Goal: Complete application form

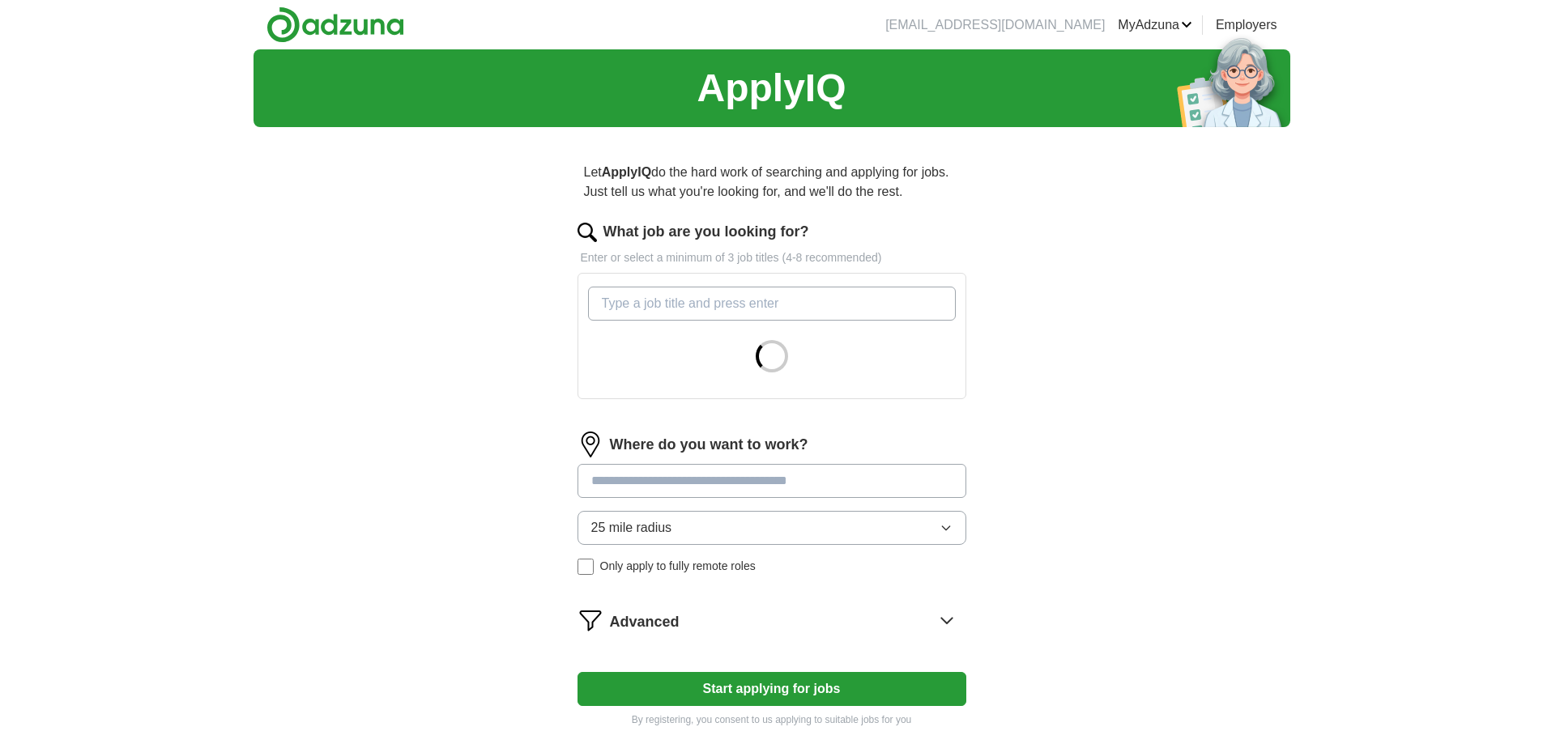
click at [611, 308] on input "What job are you looking for?" at bounding box center [772, 304] width 368 height 34
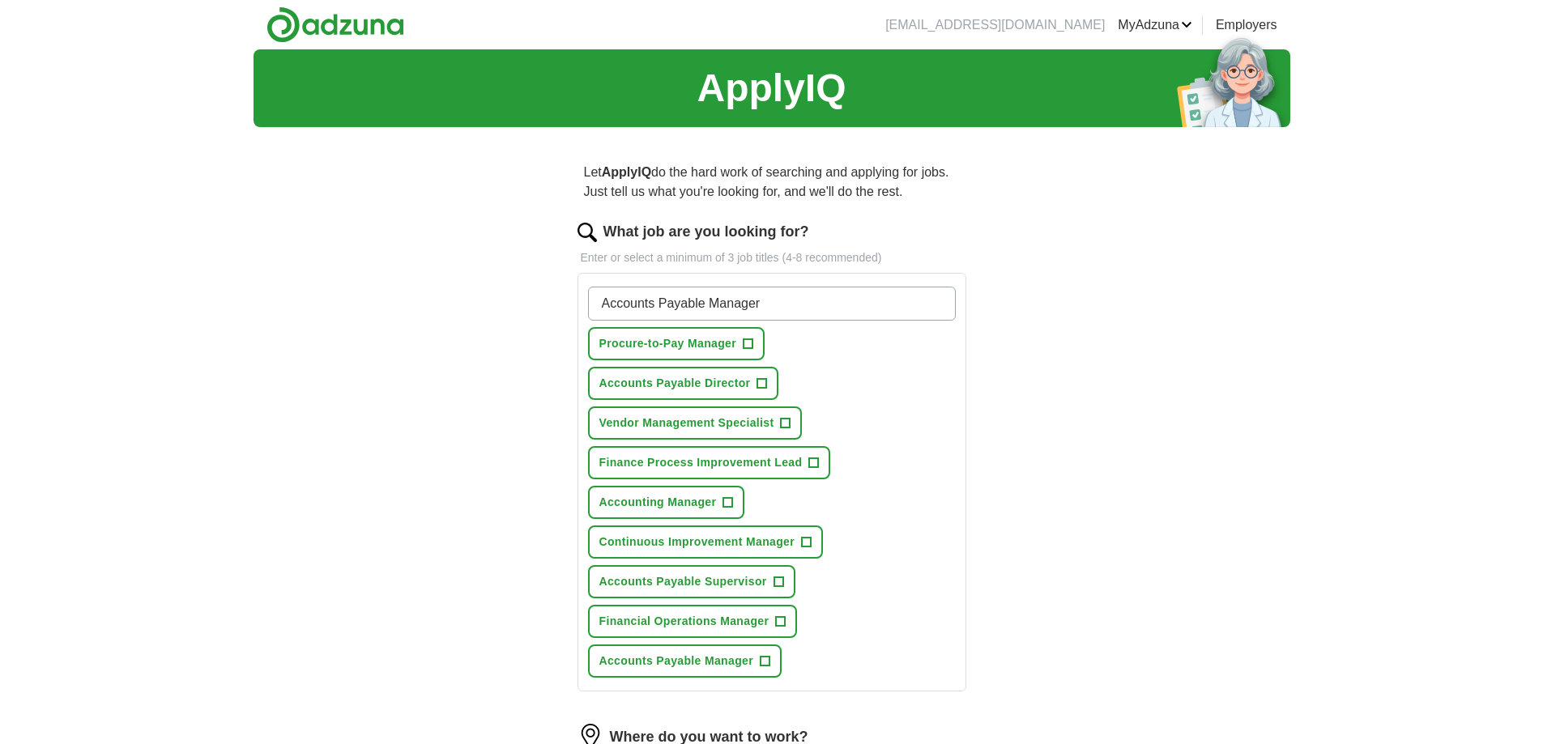
type input "Accounts Payable Manager"
click at [763, 661] on span "+" at bounding box center [765, 661] width 10 height 13
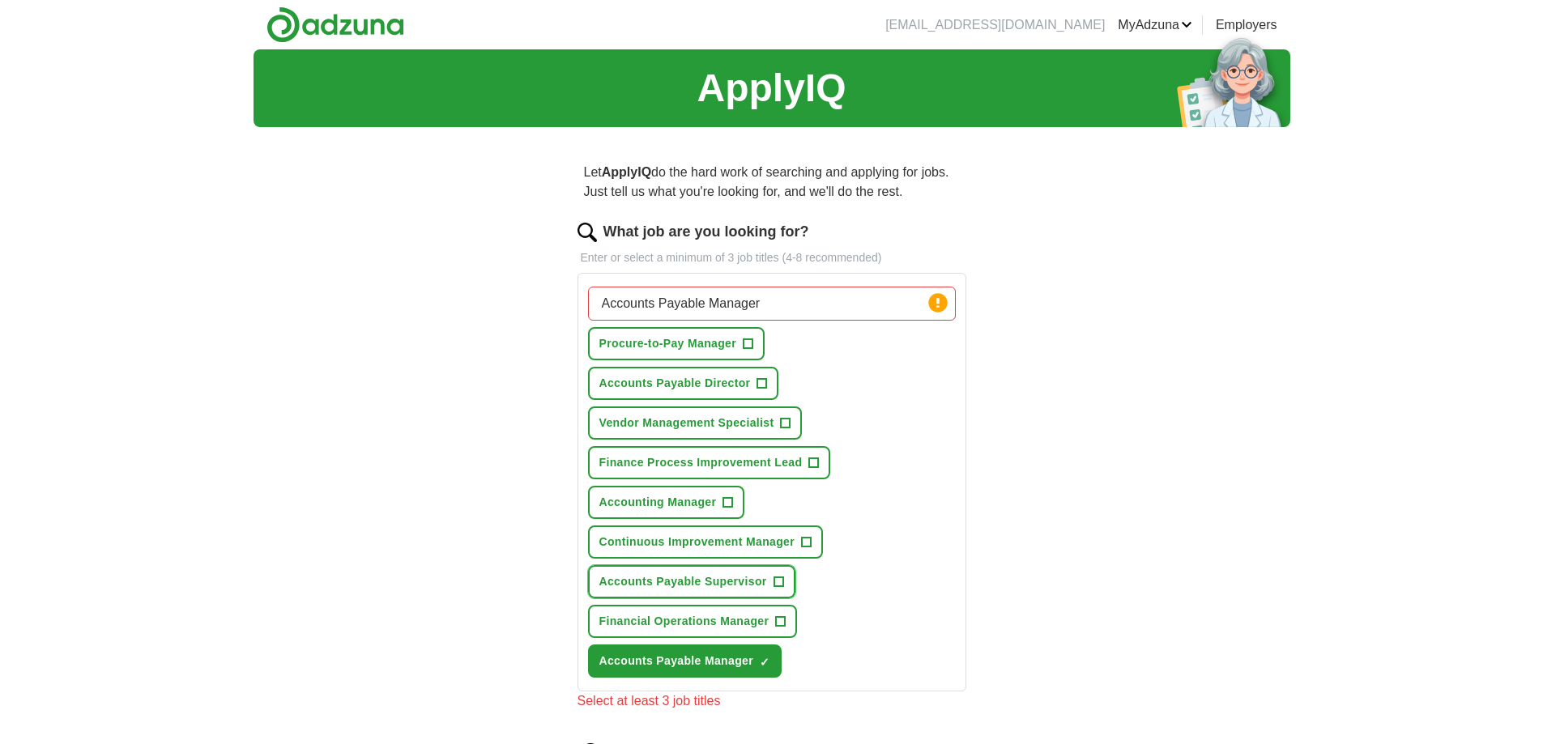
click at [781, 583] on span "+" at bounding box center [778, 582] width 10 height 13
click at [764, 381] on span "+" at bounding box center [762, 383] width 10 height 13
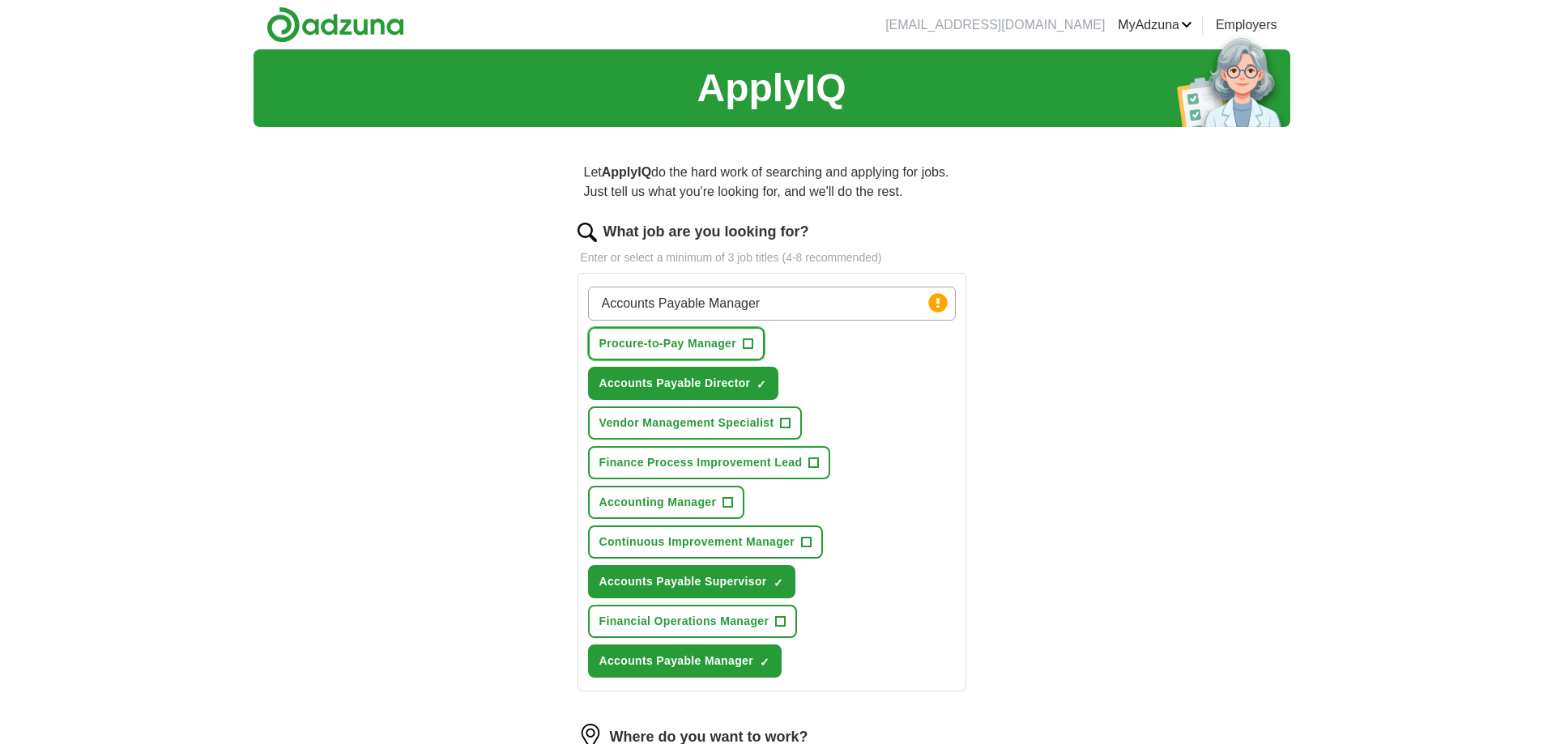
click at [748, 339] on span "+" at bounding box center [748, 344] width 10 height 13
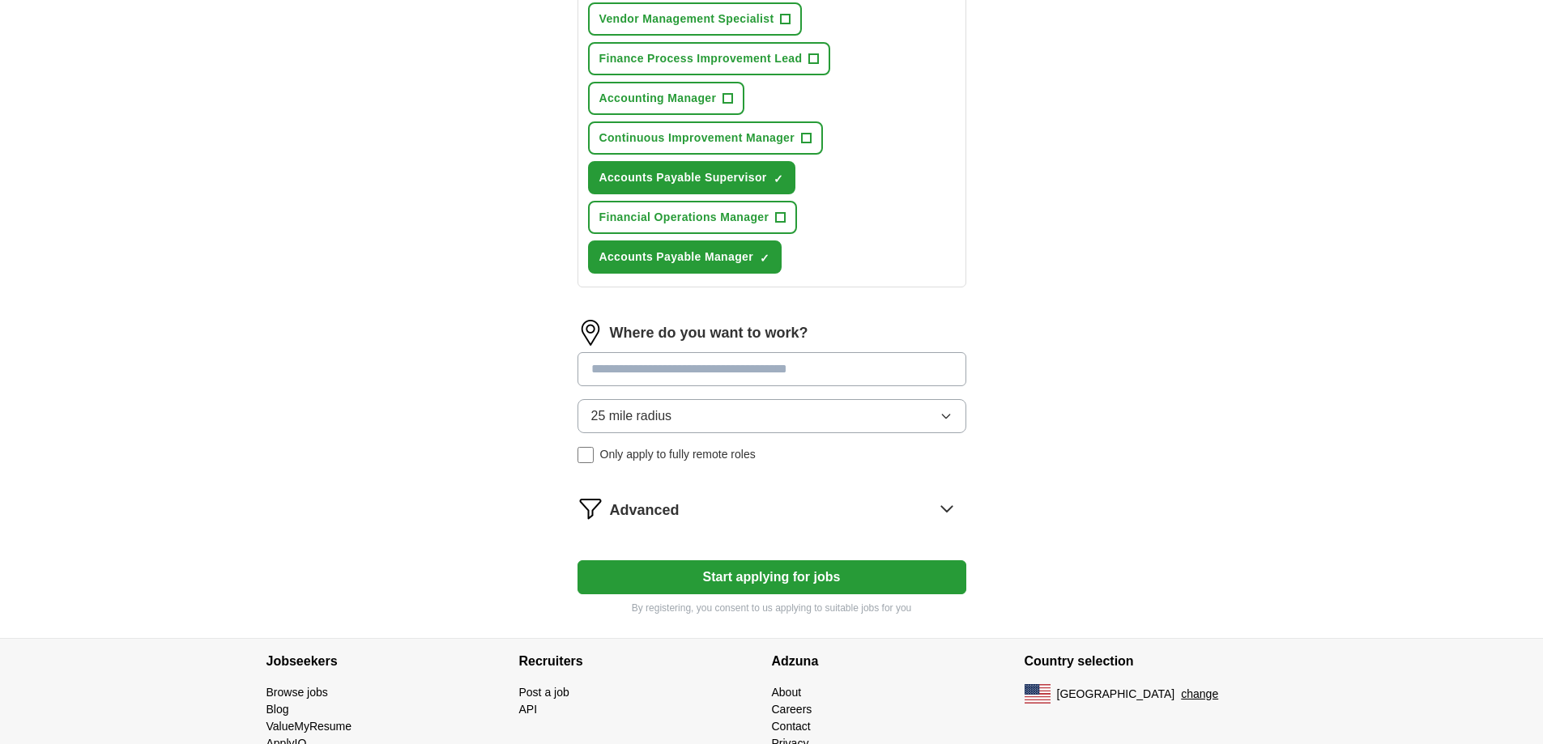
scroll to position [405, 0]
click at [593, 365] on input at bounding box center [771, 368] width 389 height 34
type input "*****"
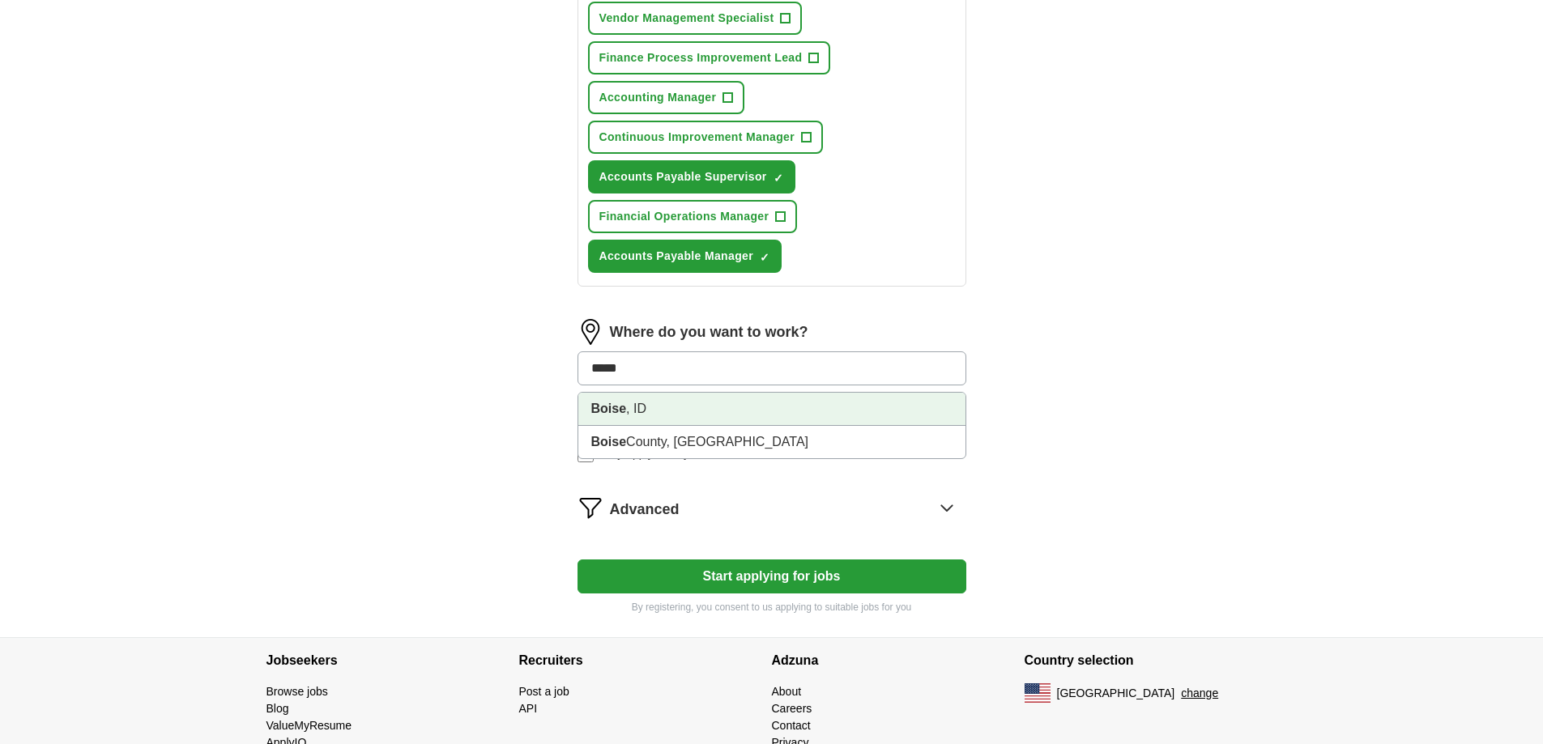
click at [597, 404] on strong "Boise" at bounding box center [609, 409] width 36 height 14
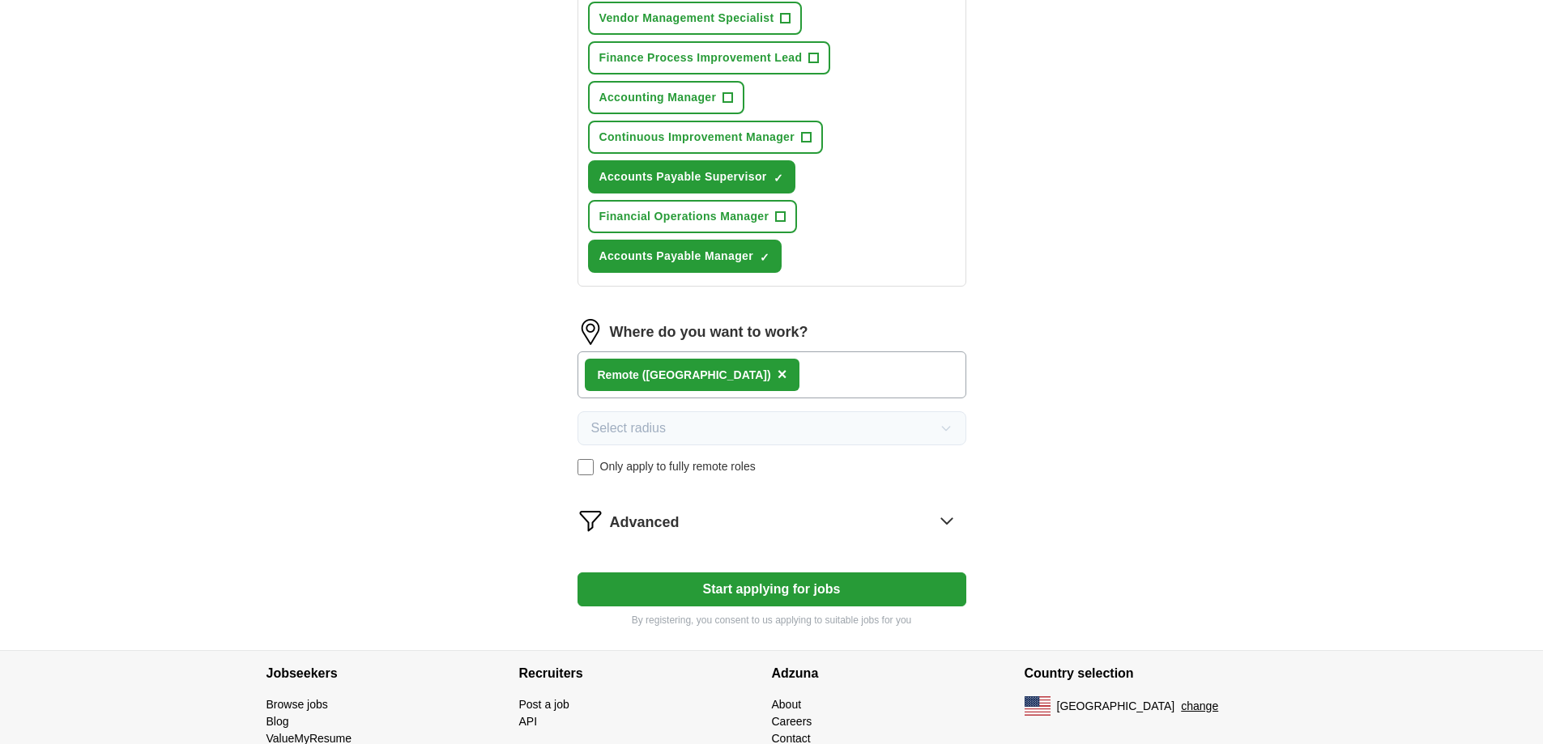
click at [777, 370] on span "×" at bounding box center [782, 374] width 10 height 18
click at [771, 589] on button "Start applying for jobs" at bounding box center [771, 590] width 389 height 34
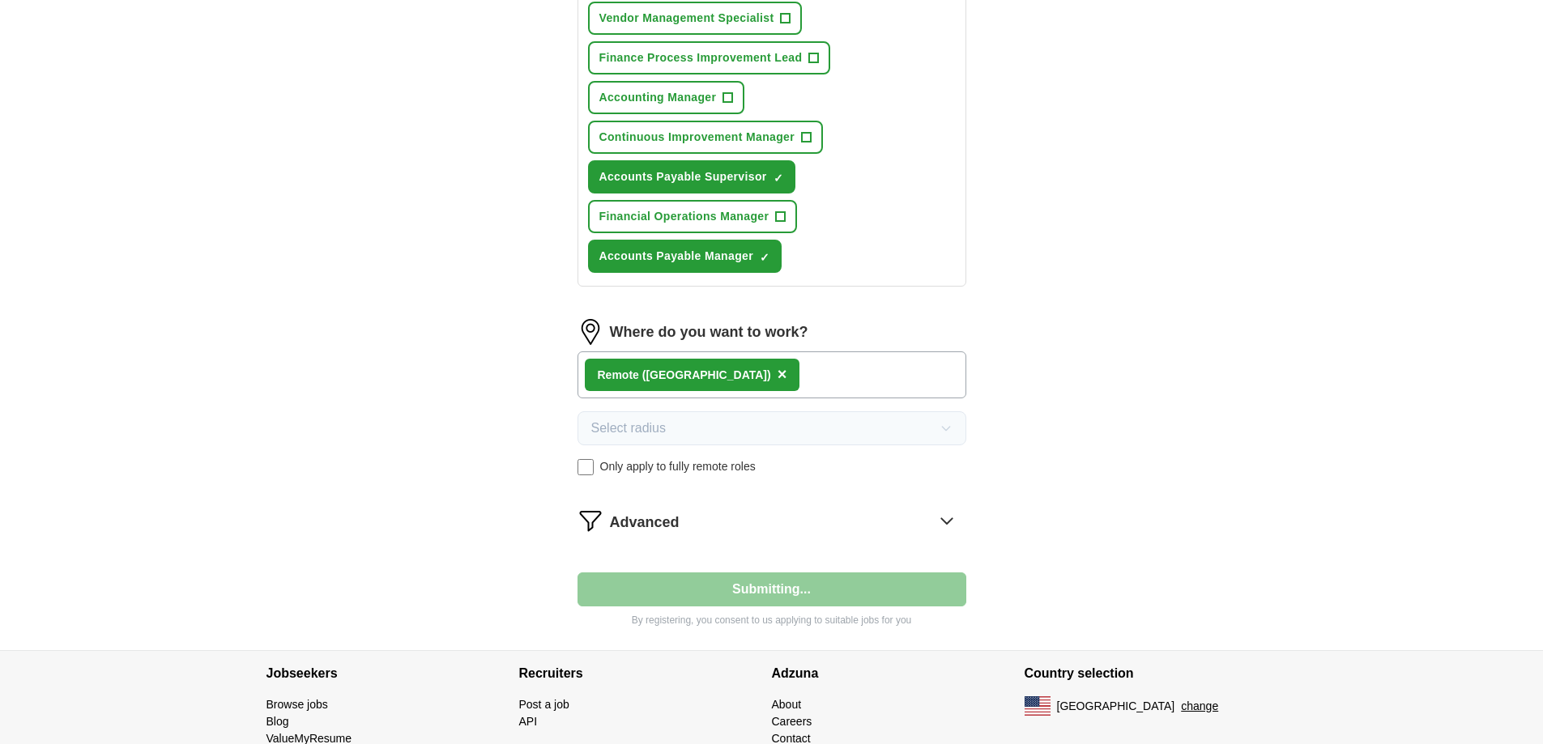
select select "**"
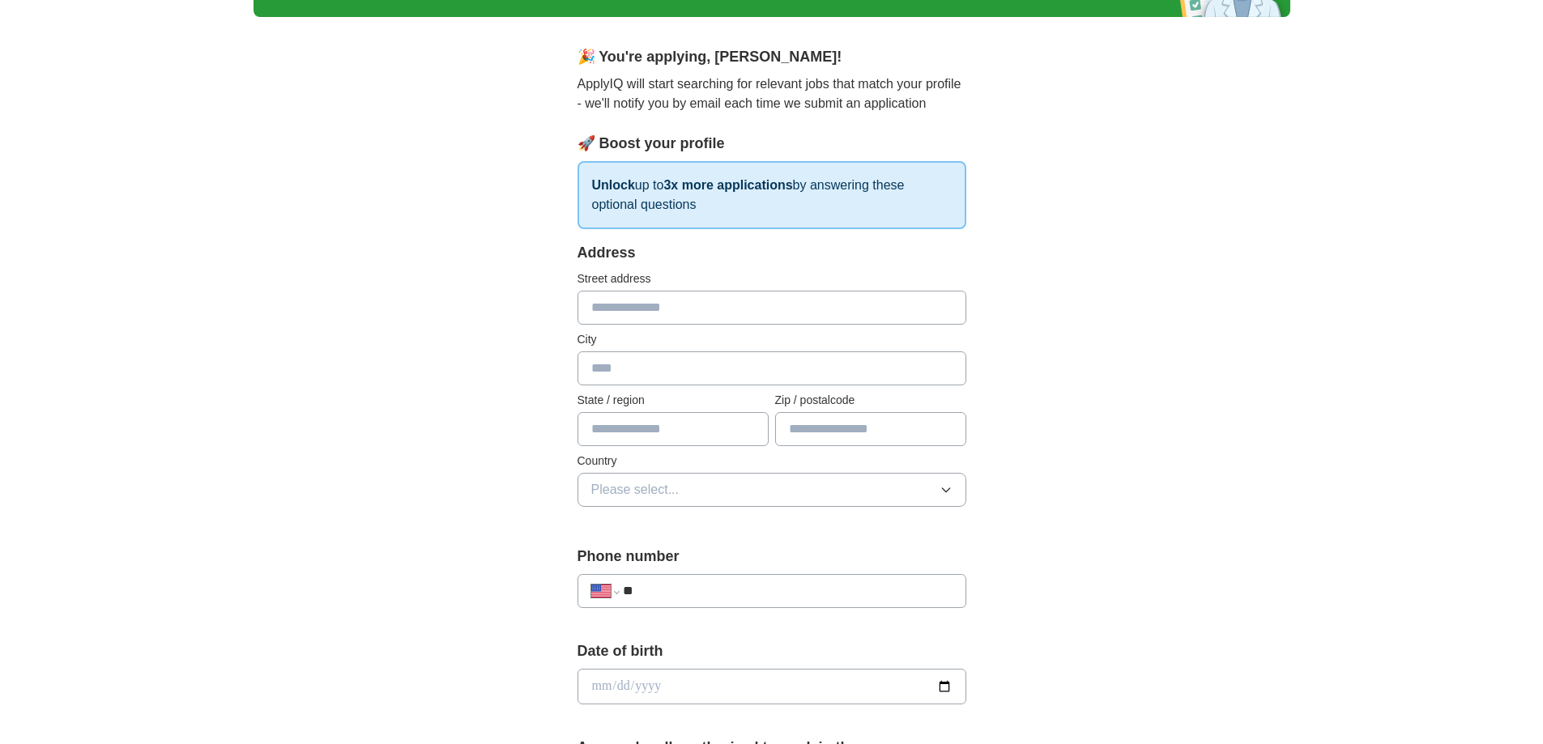
scroll to position [81, 0]
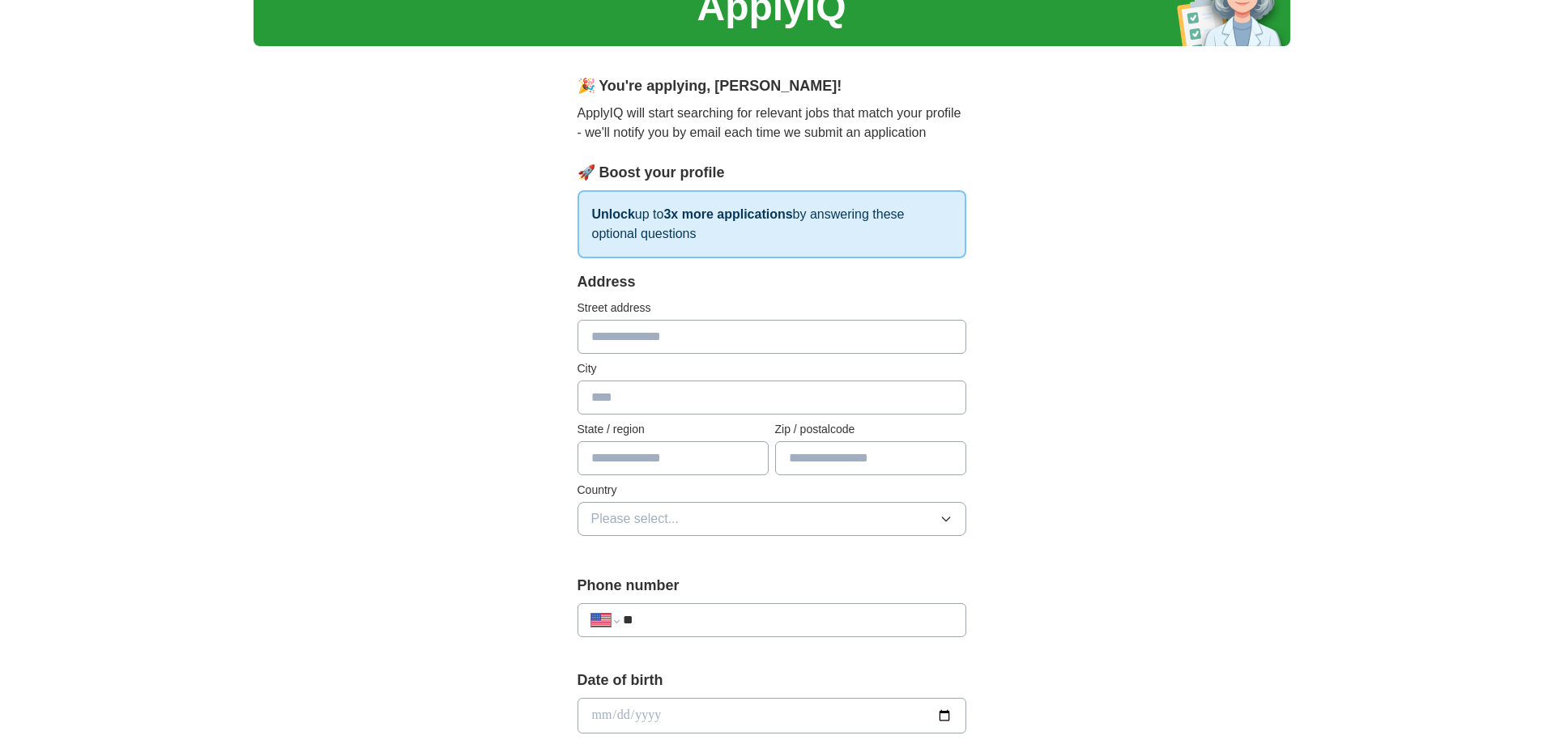
click at [607, 397] on input "text" at bounding box center [771, 398] width 389 height 34
type input "**********"
type input "**"
type input "*****"
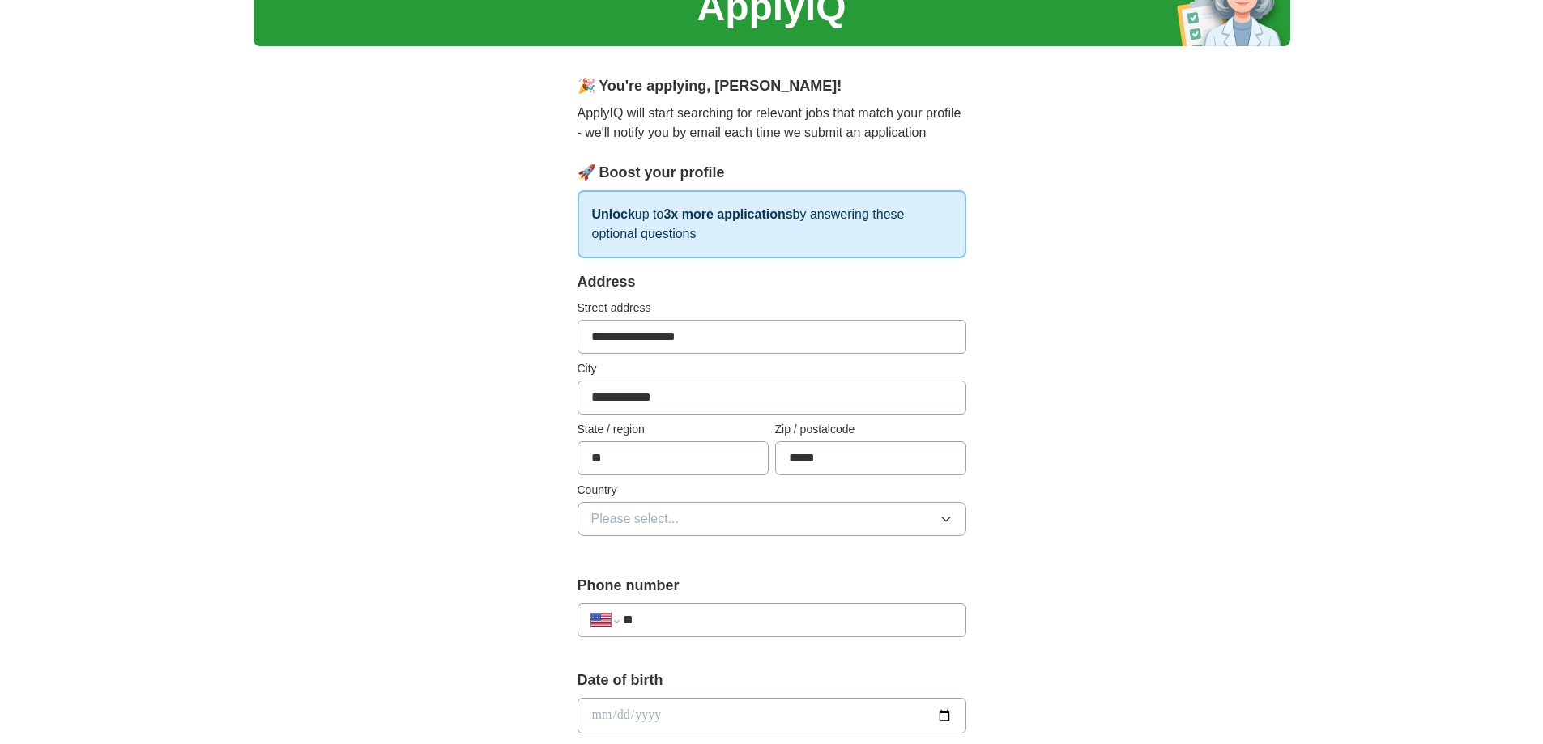
click at [641, 515] on span "Please select..." at bounding box center [635, 518] width 88 height 19
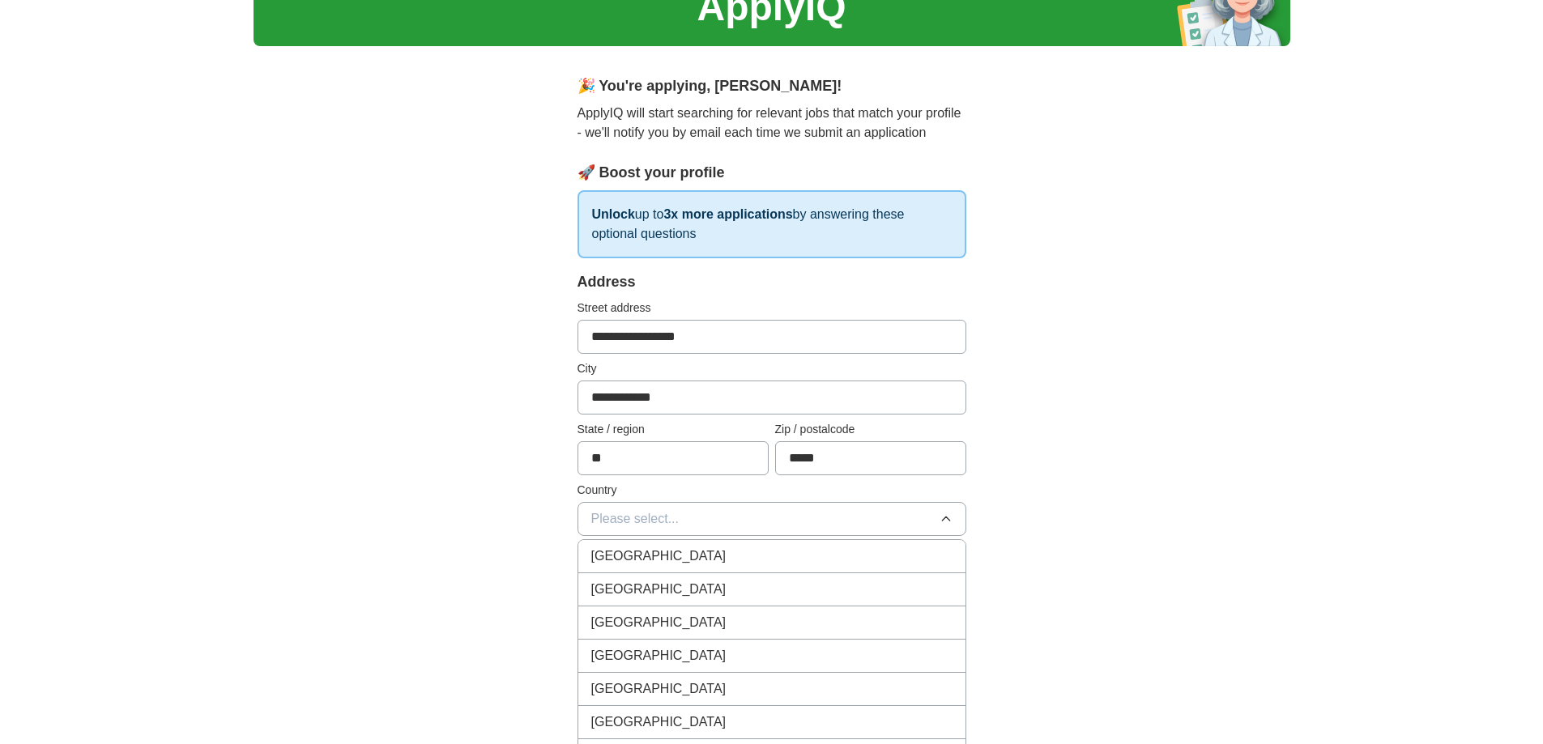
click at [637, 585] on span "United States" at bounding box center [658, 589] width 135 height 19
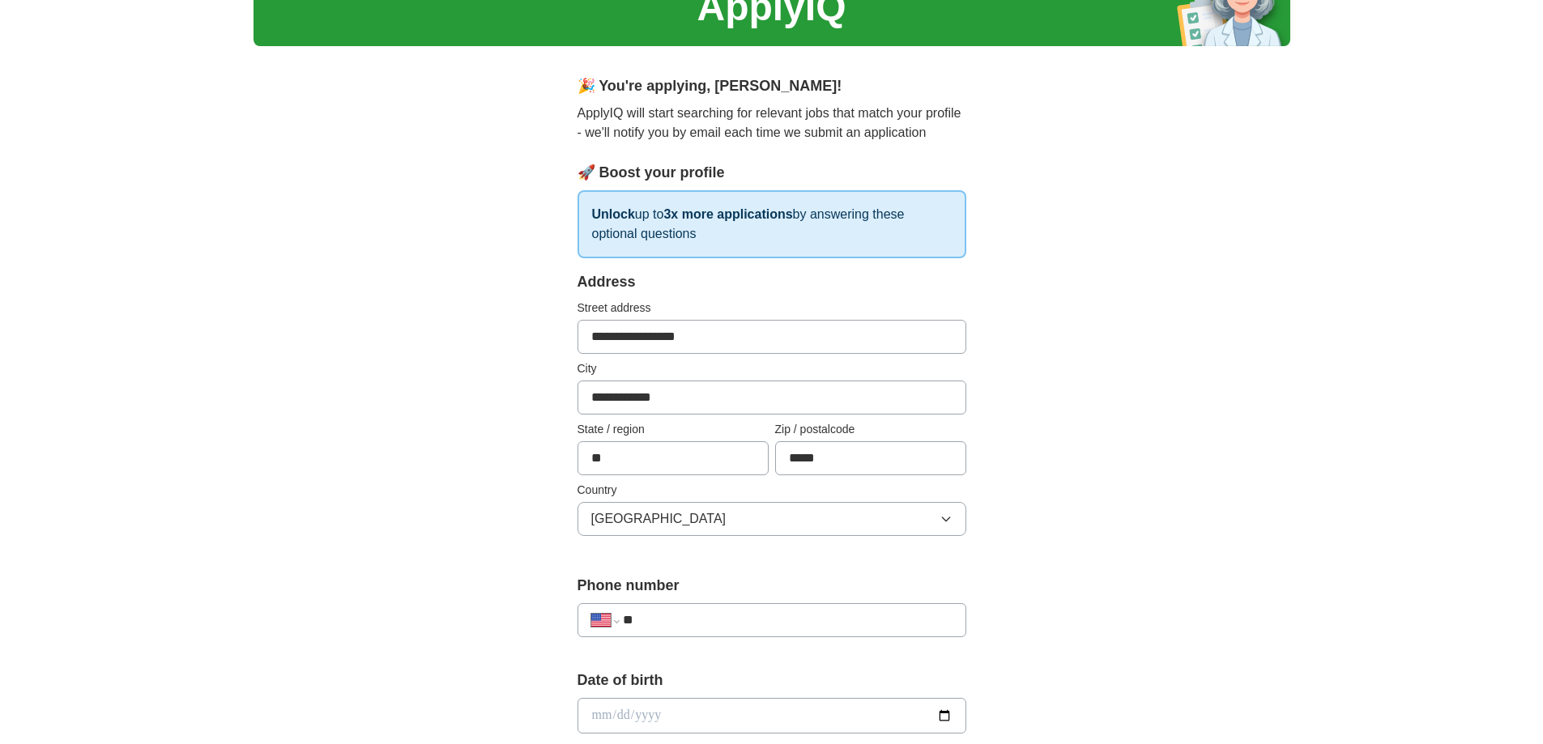
drag, startPoint x: 722, startPoint y: 328, endPoint x: 496, endPoint y: 331, distance: 225.1
click at [496, 331] on div "**********" at bounding box center [771, 705] width 1037 height 1475
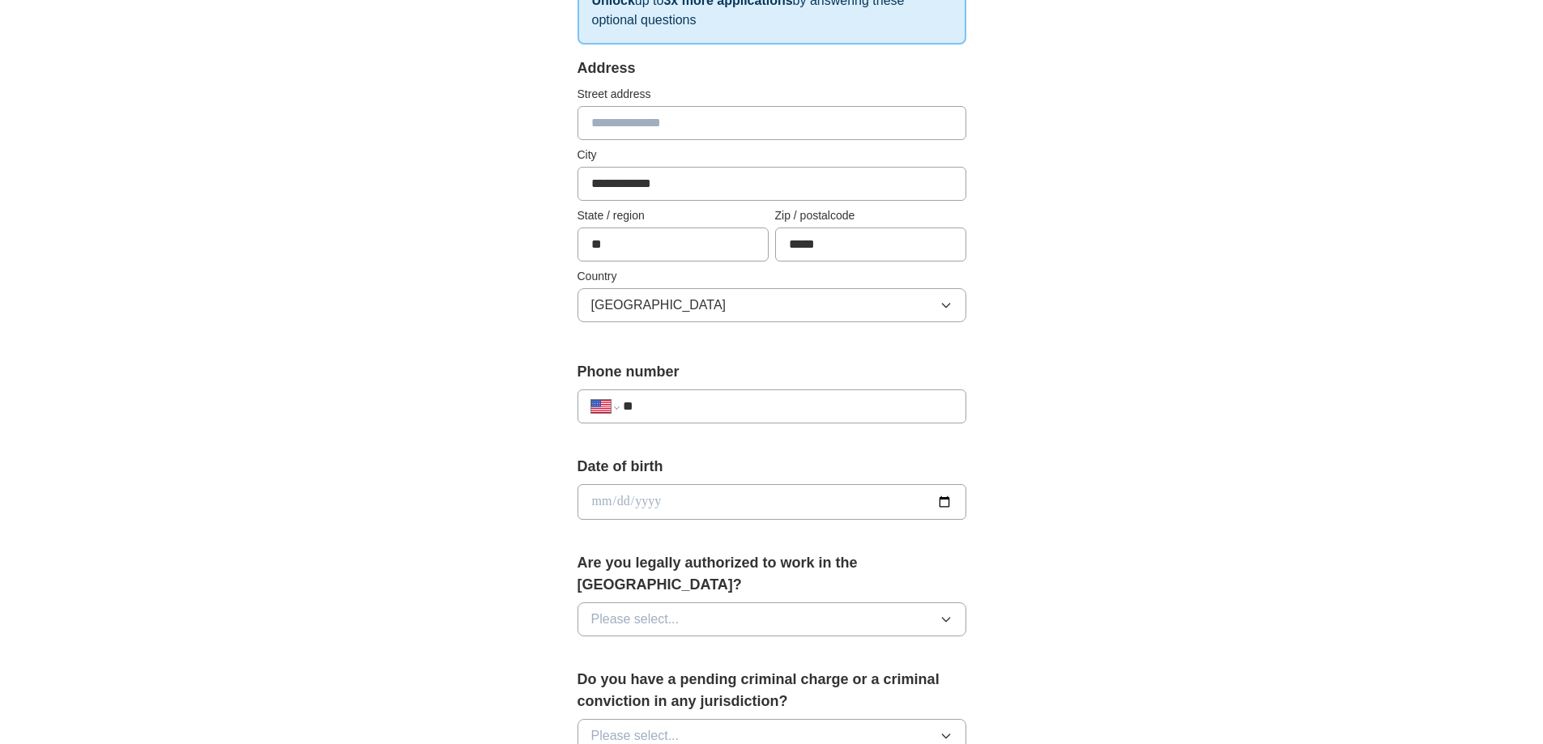
scroll to position [324, 0]
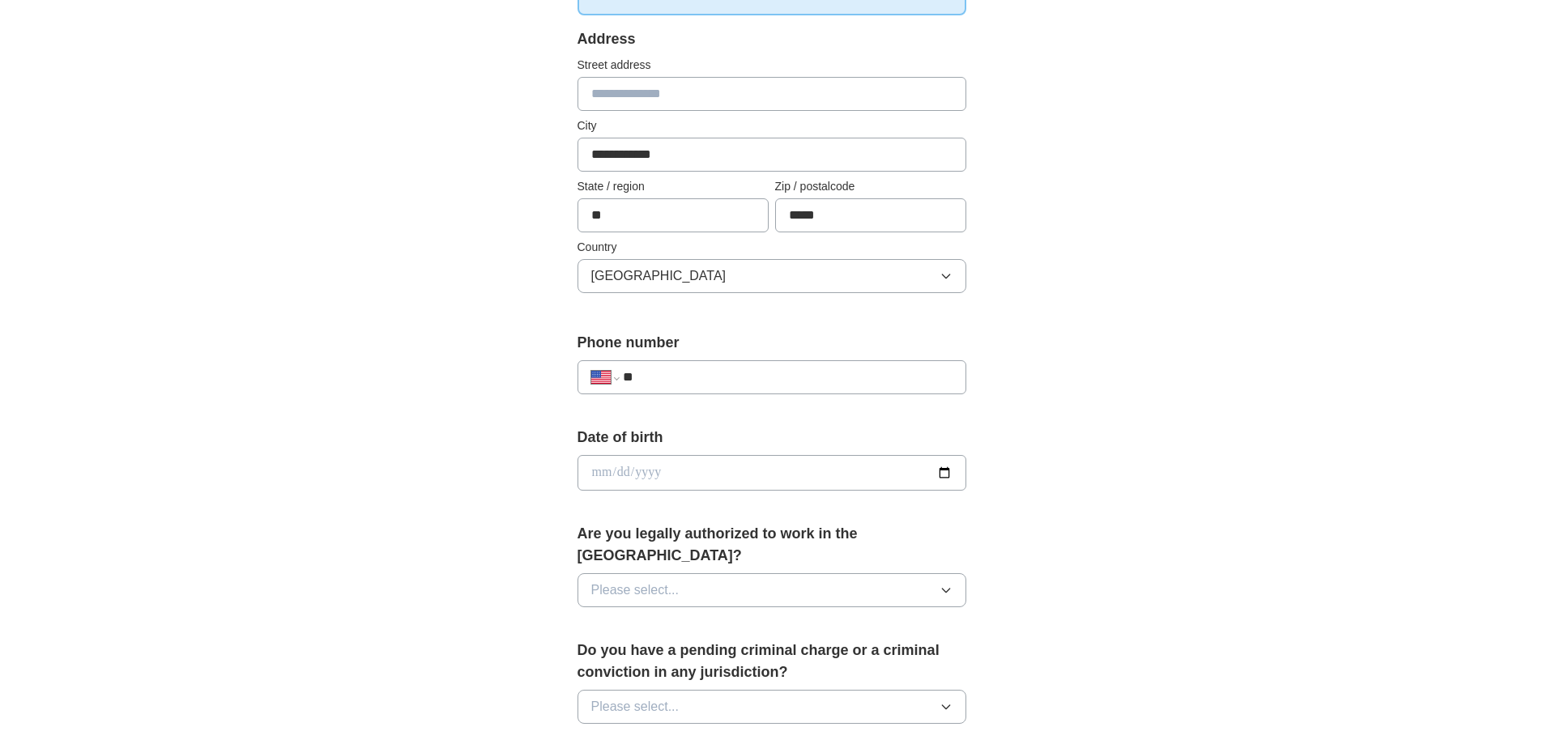
click at [673, 372] on input "**" at bounding box center [787, 377] width 329 height 19
type input "**********"
click at [654, 469] on input "date" at bounding box center [771, 473] width 389 height 36
click at [603, 470] on input "date" at bounding box center [771, 473] width 389 height 36
type input "**********"
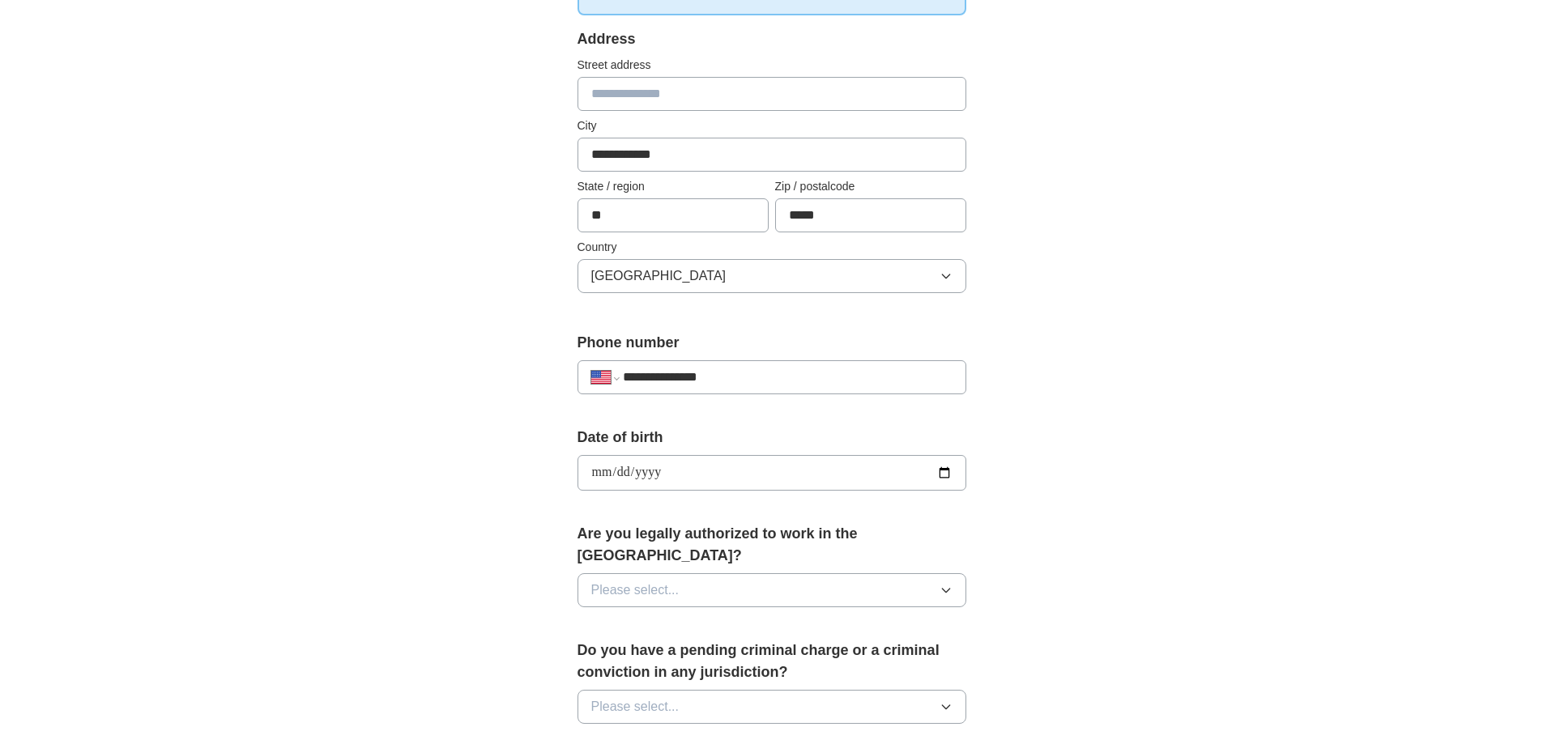
click at [689, 573] on button "Please select..." at bounding box center [771, 590] width 389 height 34
drag, startPoint x: 648, startPoint y: 610, endPoint x: 624, endPoint y: 584, distance: 35.5
click at [648, 618] on div "Yes" at bounding box center [771, 627] width 361 height 19
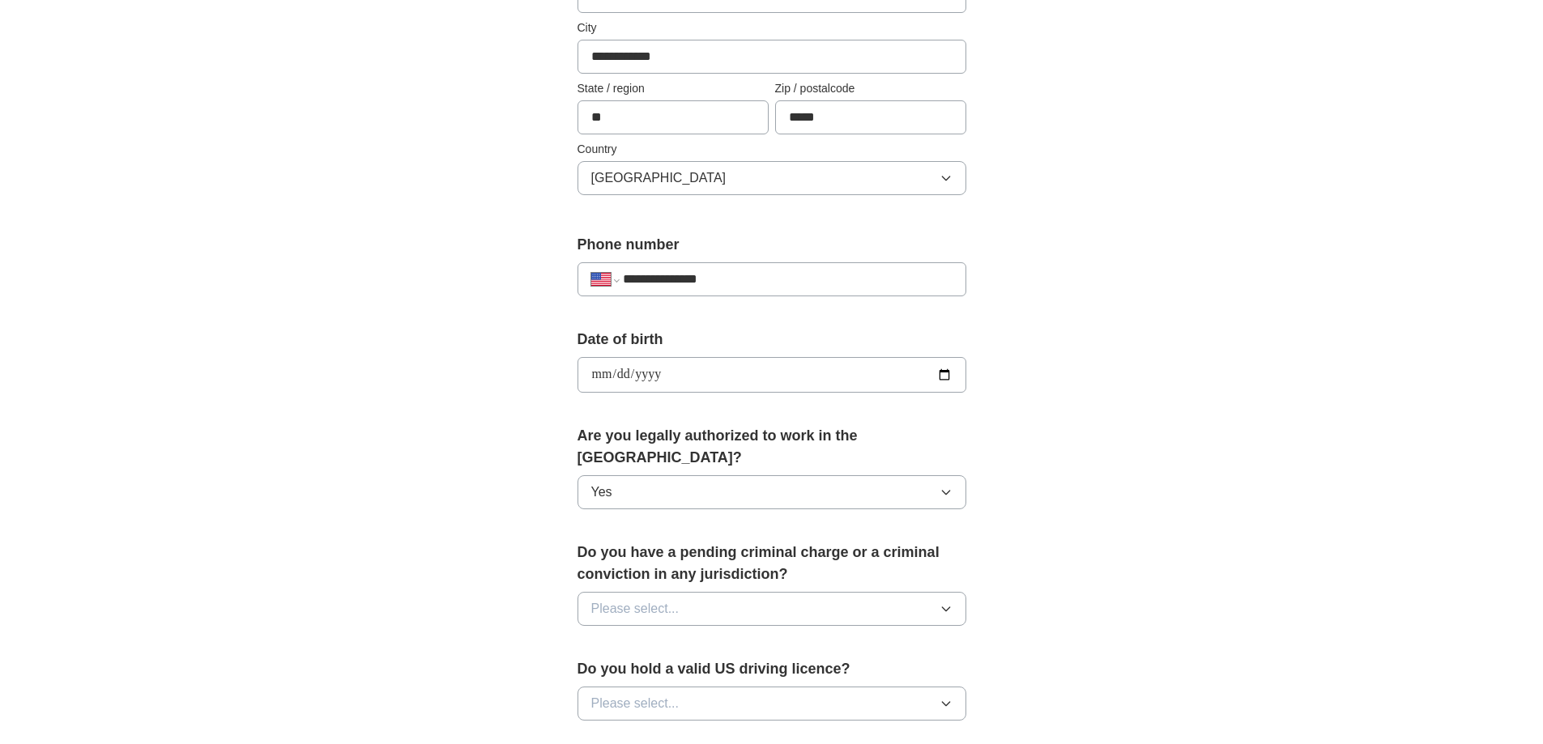
scroll to position [486, 0]
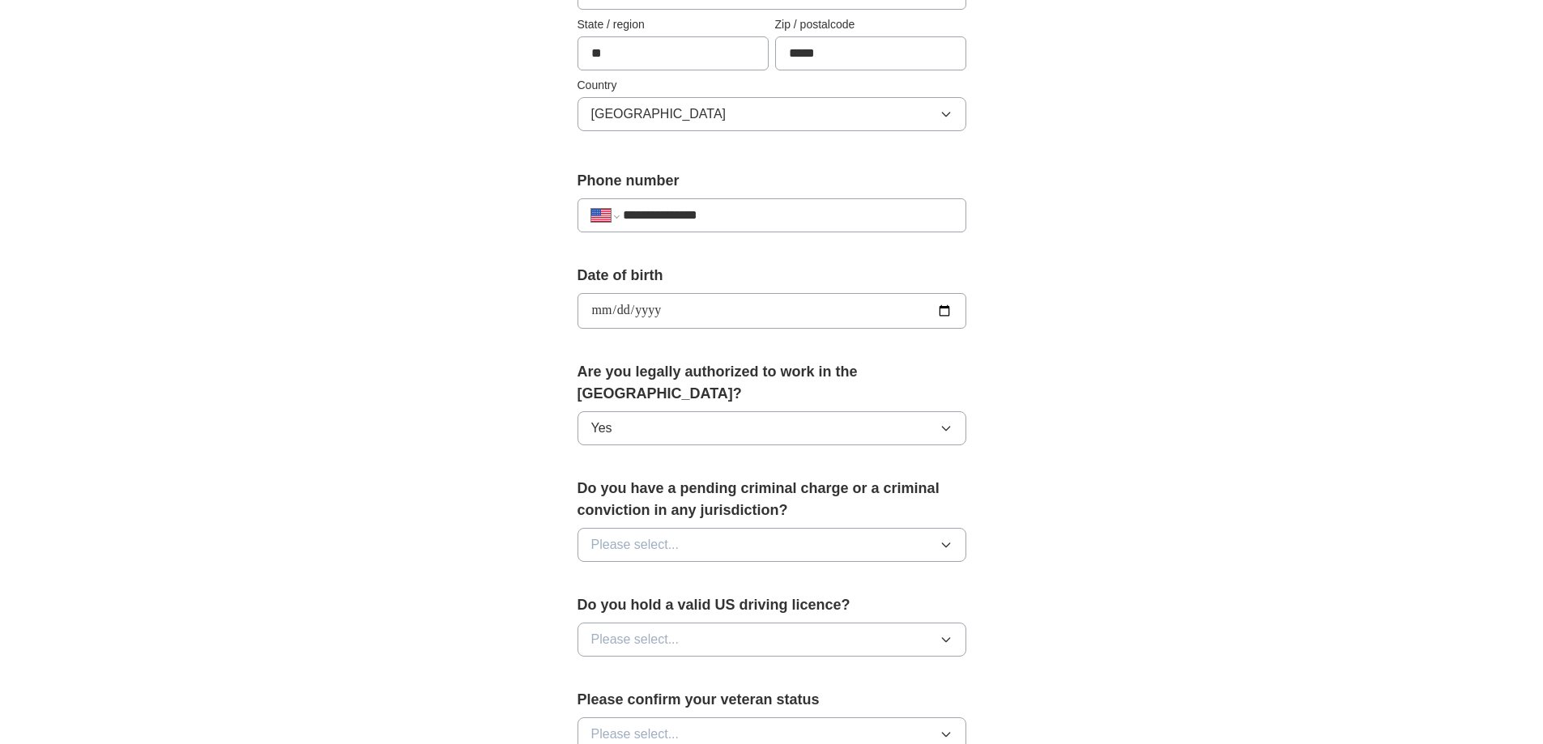
click at [610, 535] on span "Please select..." at bounding box center [635, 544] width 88 height 19
click at [609, 606] on div "No" at bounding box center [771, 615] width 361 height 19
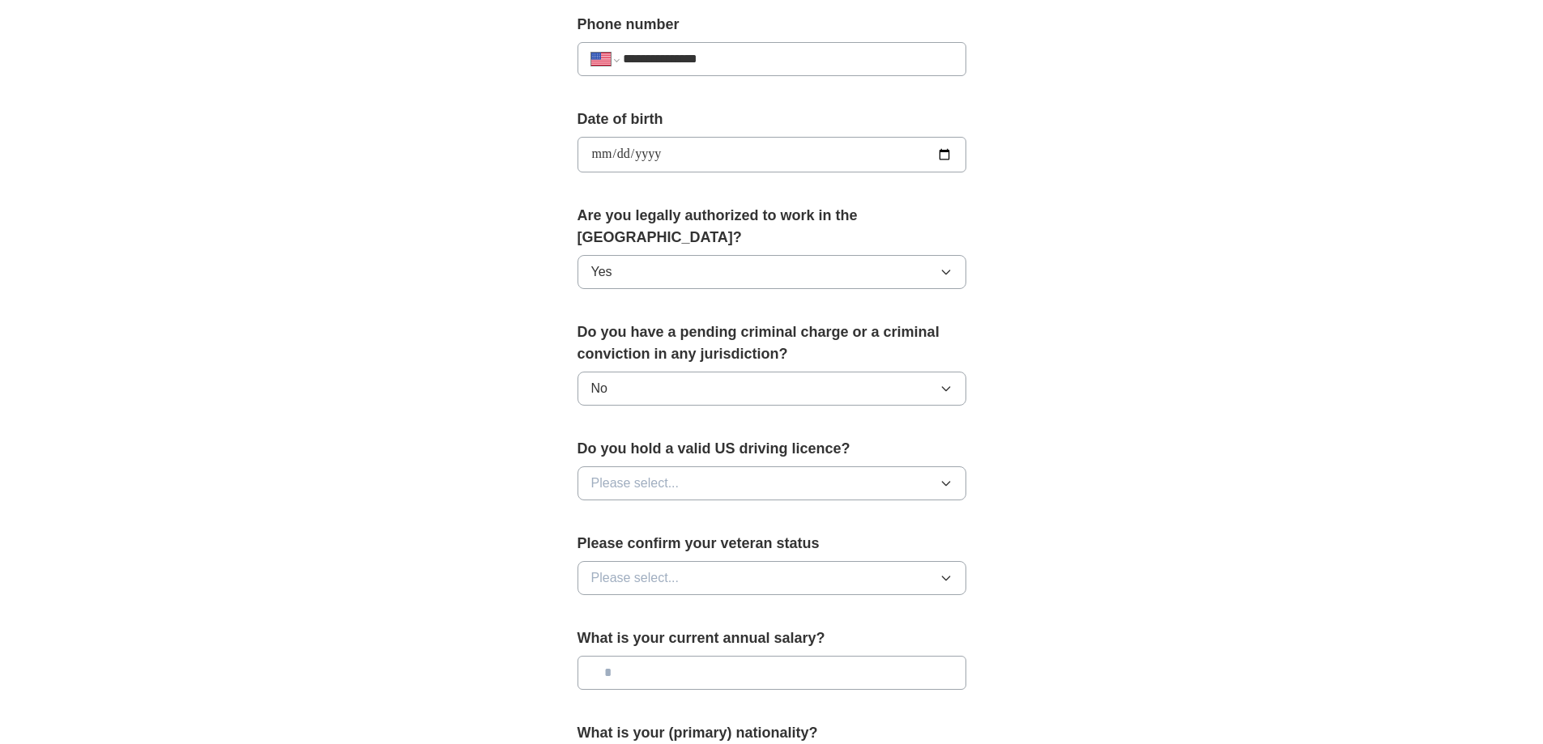
scroll to position [648, 0]
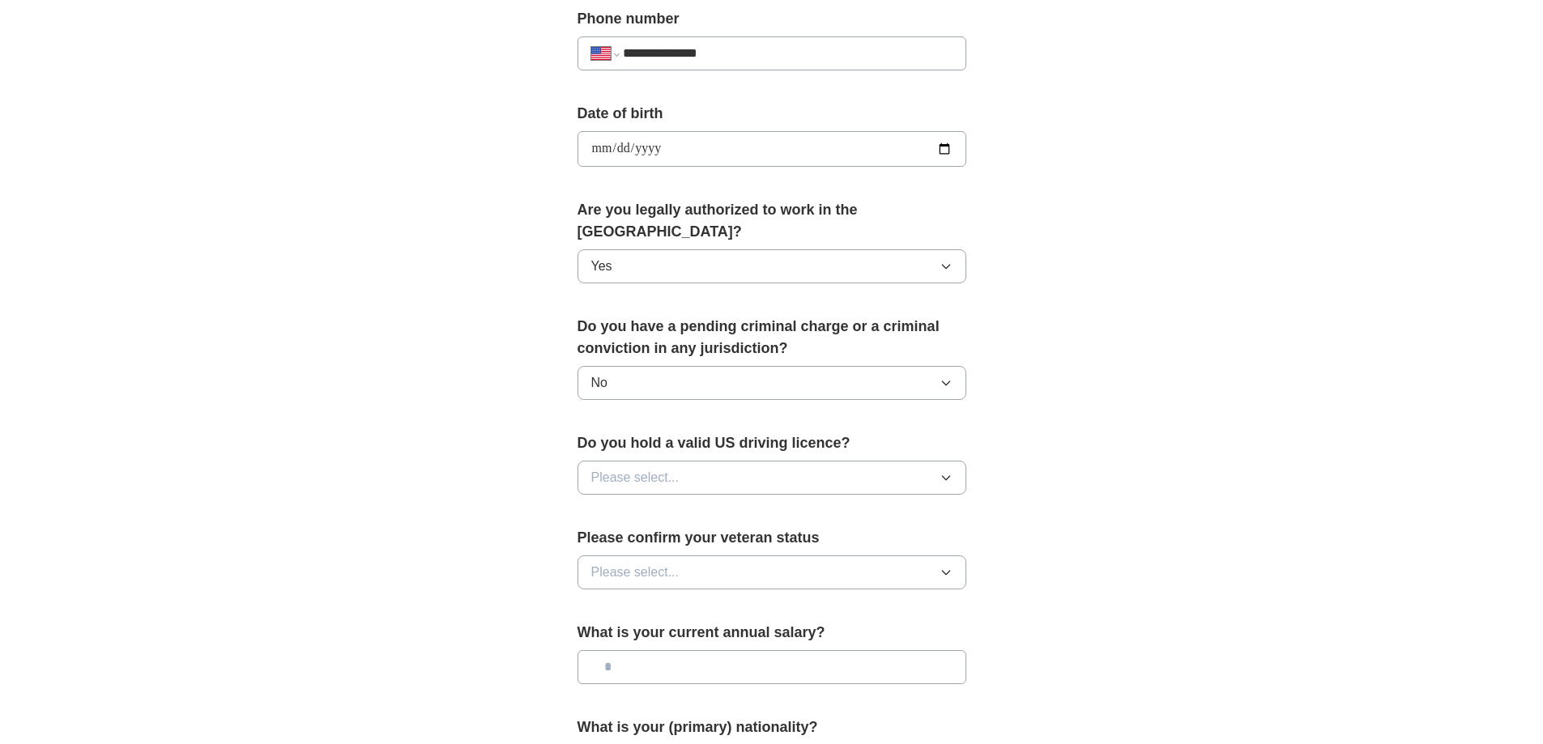
click at [623, 468] on span "Please select..." at bounding box center [635, 477] width 88 height 19
click at [618, 505] on div "Yes" at bounding box center [771, 514] width 361 height 19
click at [619, 563] on span "Please select..." at bounding box center [635, 572] width 88 height 19
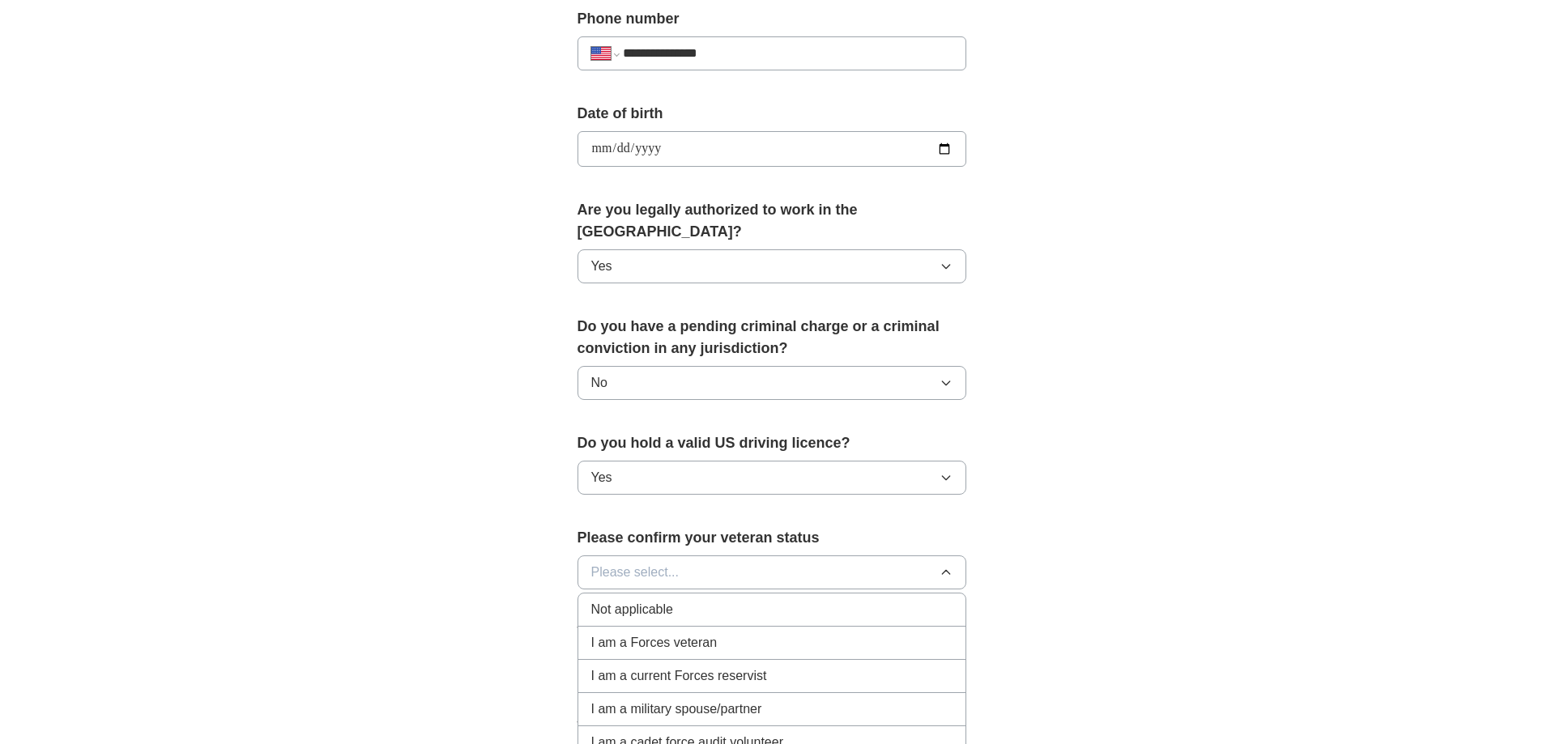
click at [636, 600] on span "Not applicable" at bounding box center [632, 609] width 82 height 19
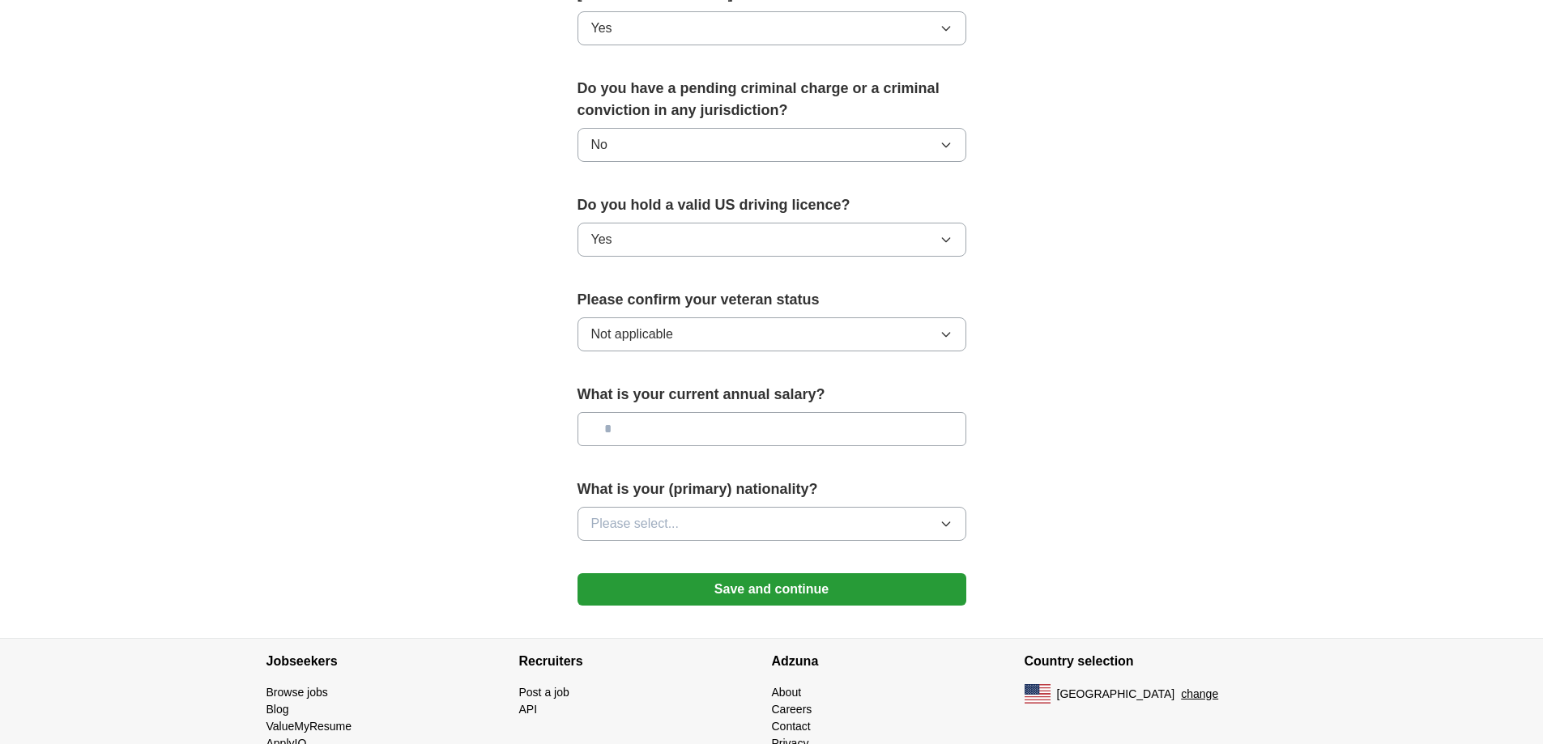
scroll to position [891, 0]
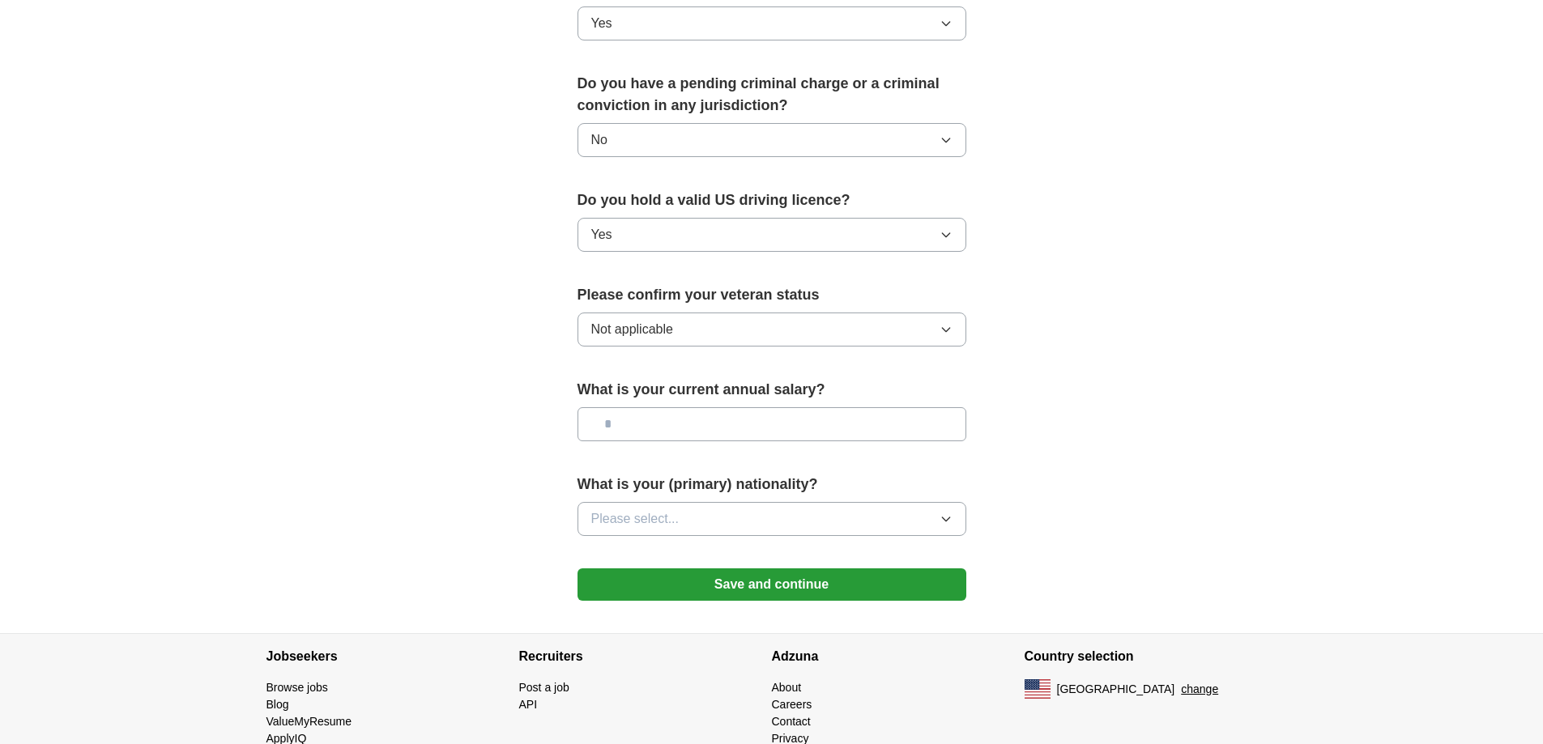
click at [648, 509] on span "Please select..." at bounding box center [635, 518] width 88 height 19
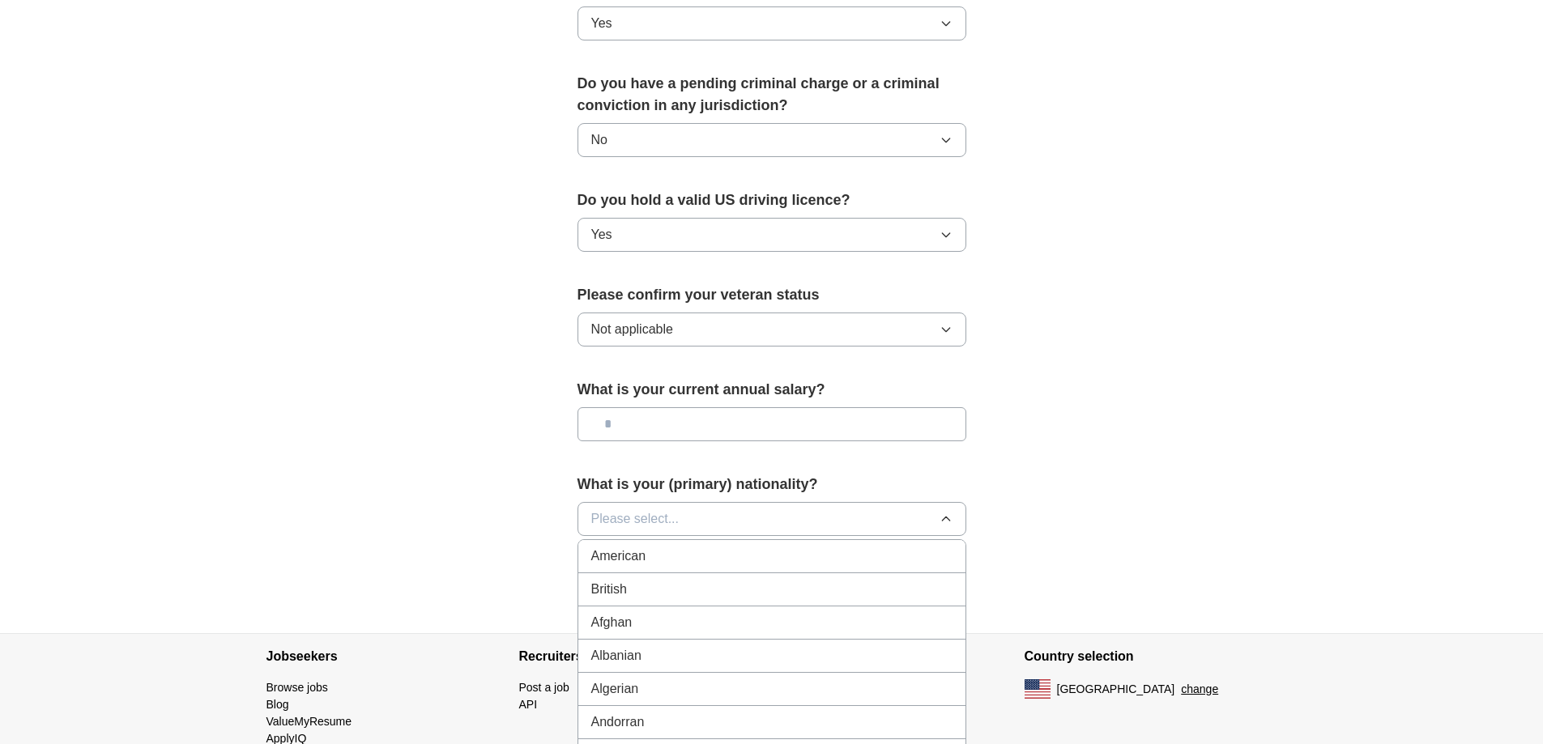
click at [681, 547] on div "American" at bounding box center [771, 556] width 361 height 19
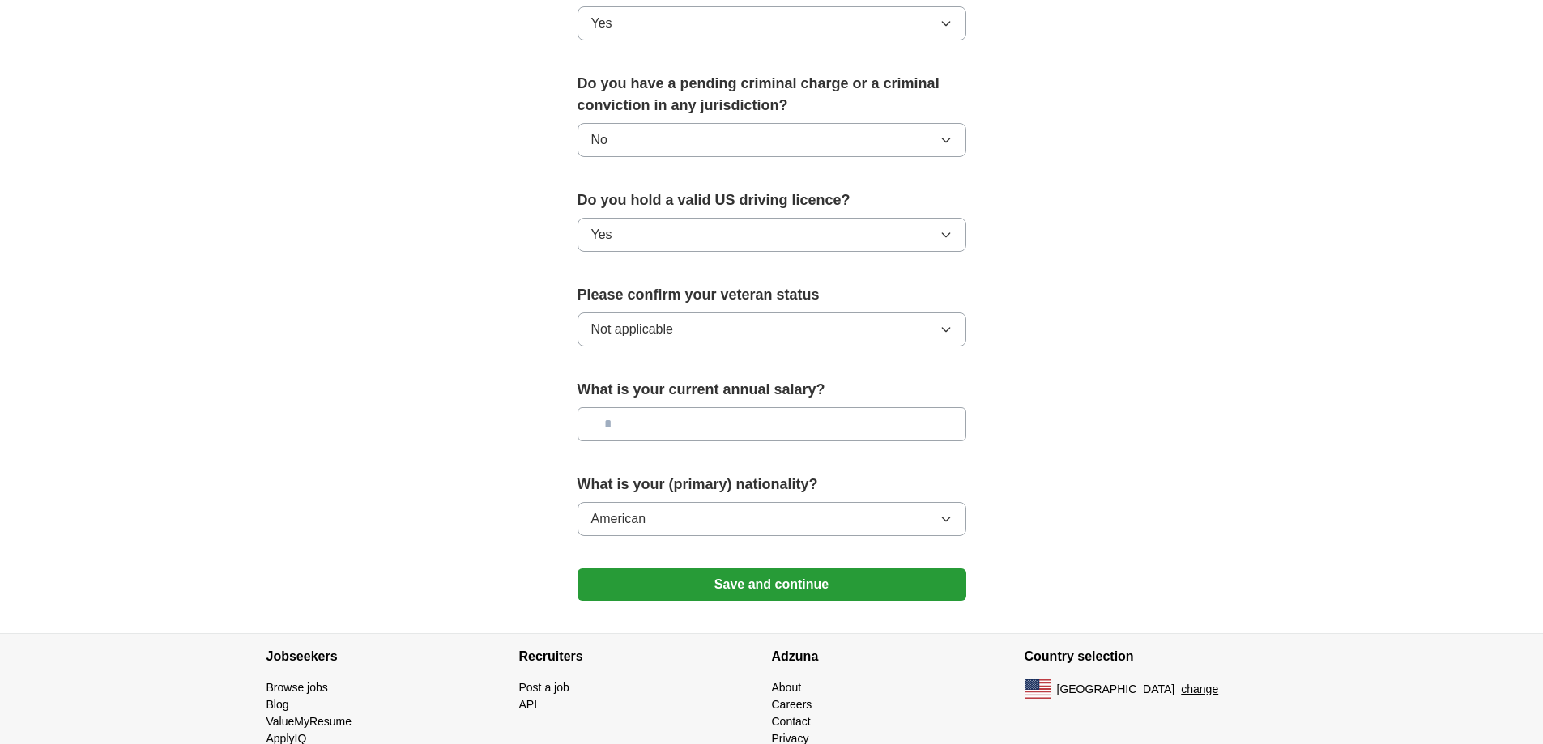
click at [762, 568] on button "Save and continue" at bounding box center [771, 584] width 389 height 32
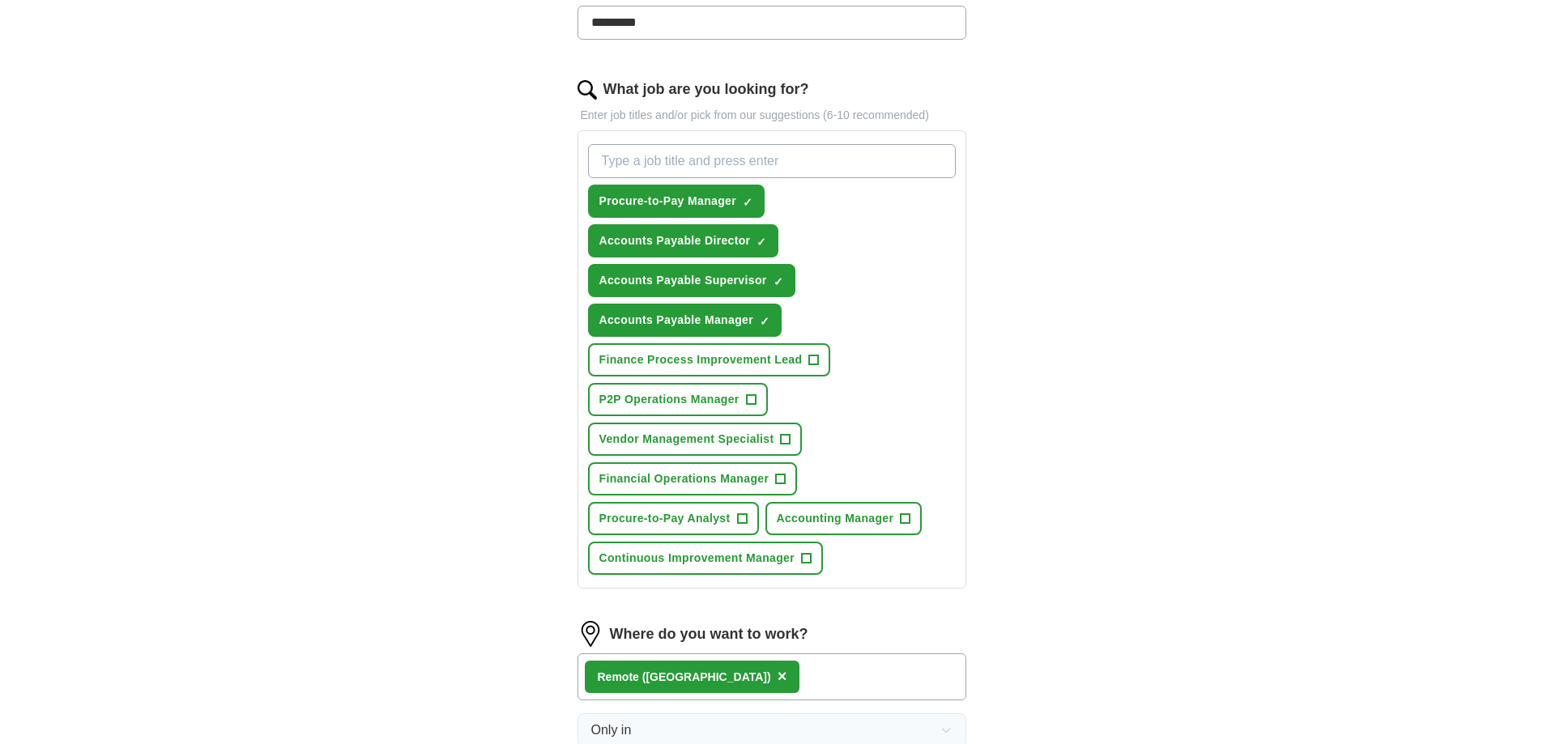
scroll to position [465, 0]
click at [815, 355] on span "+" at bounding box center [814, 361] width 10 height 13
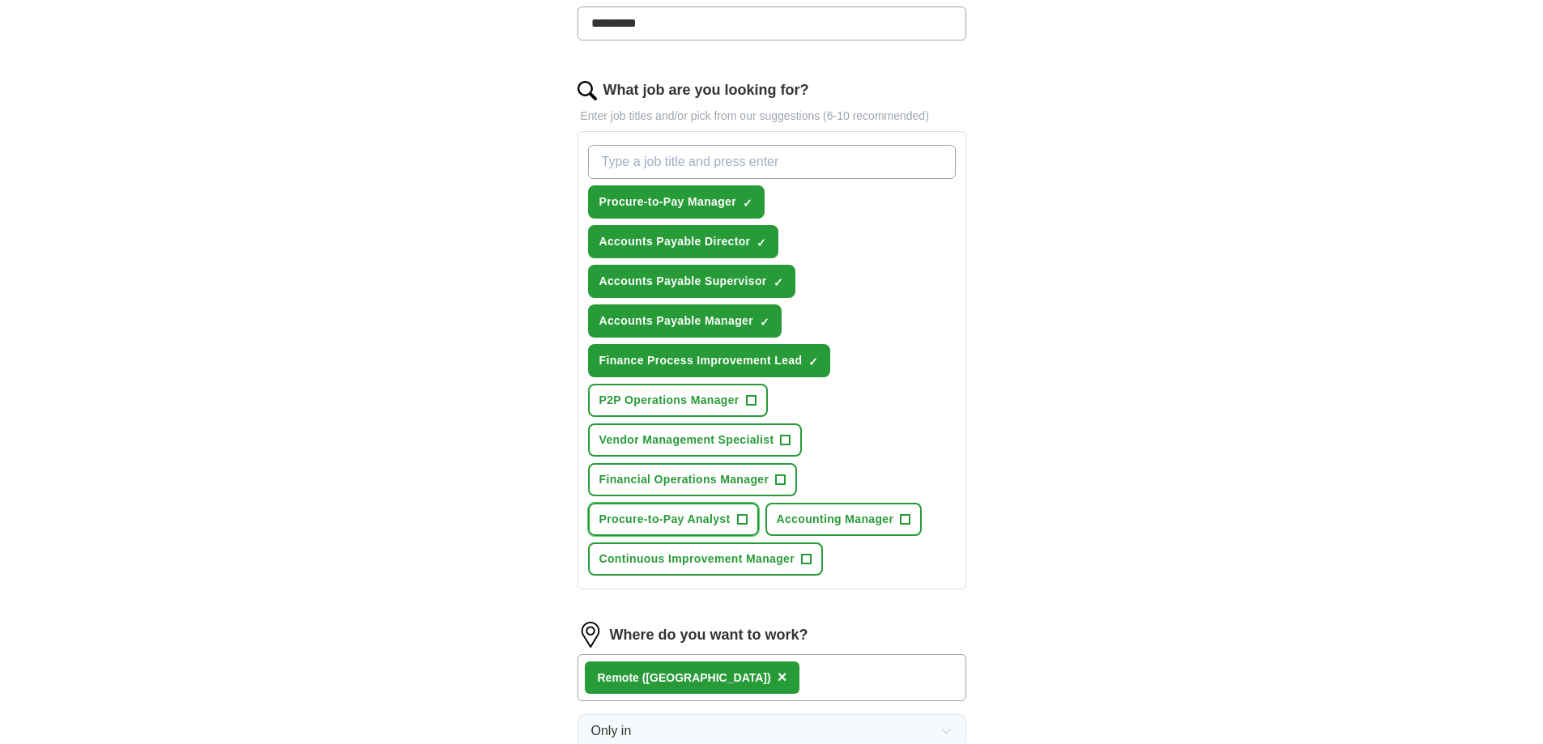
click at [739, 515] on span "+" at bounding box center [742, 519] width 10 height 13
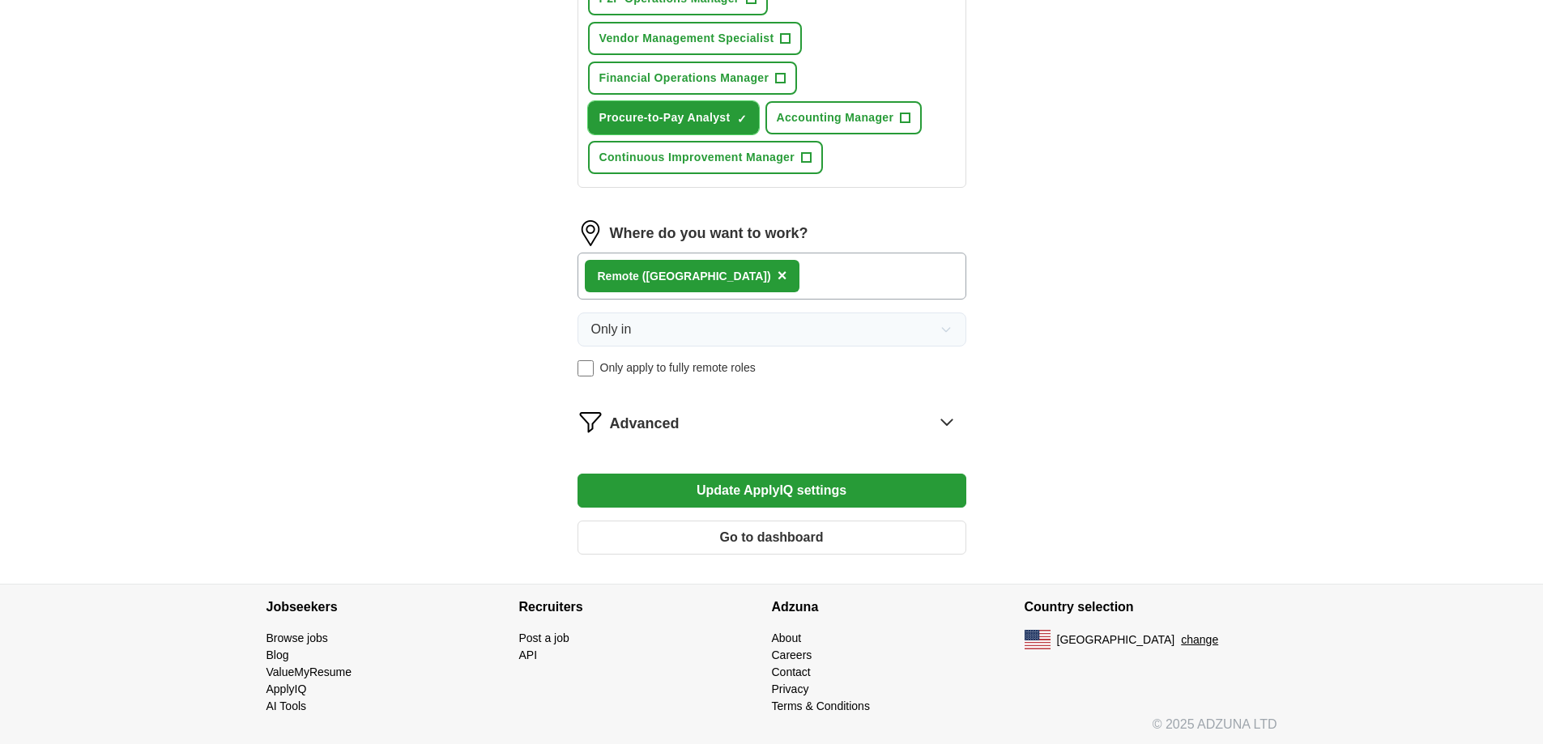
scroll to position [870, 0]
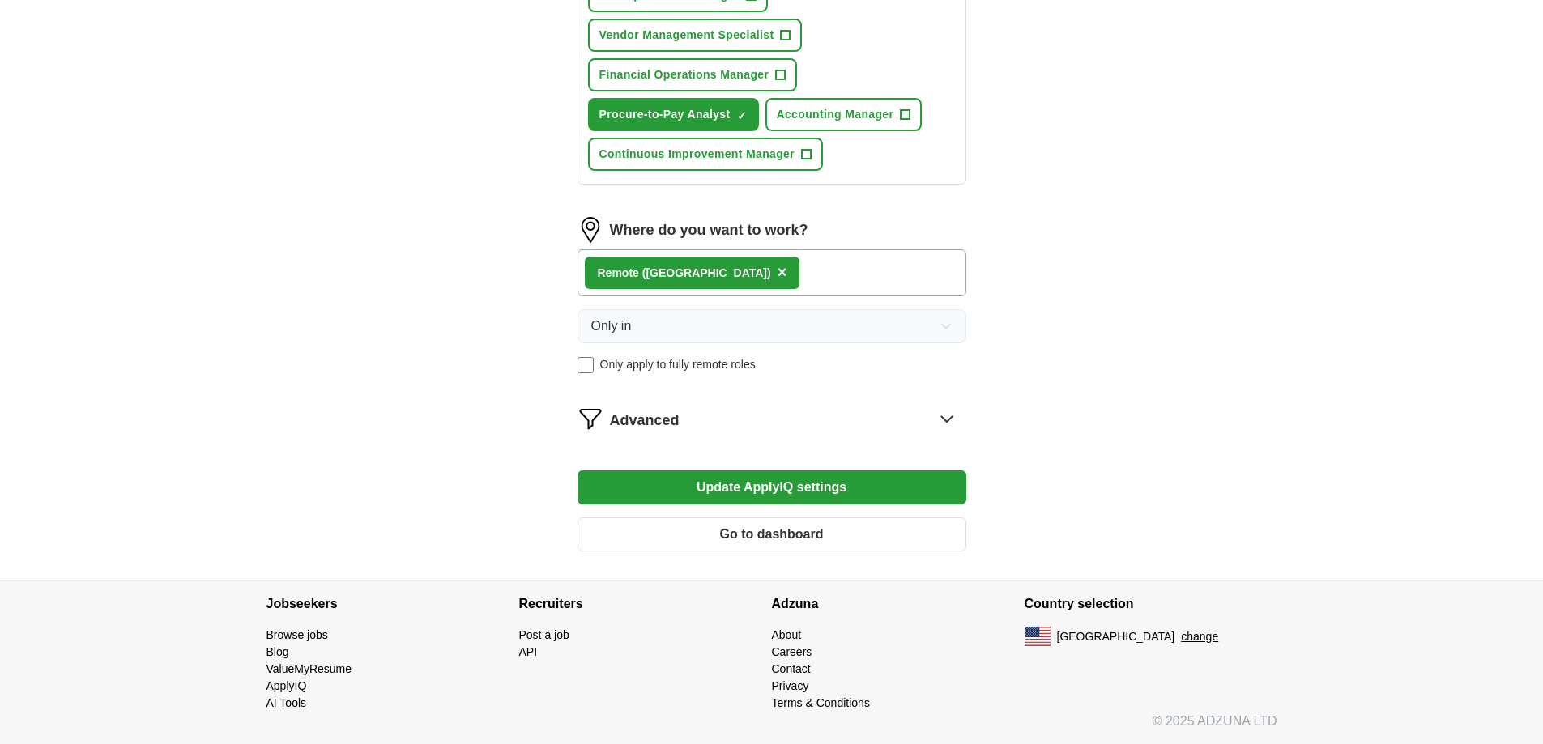
click at [724, 484] on button "Update ApplyIQ settings" at bounding box center [771, 487] width 389 height 34
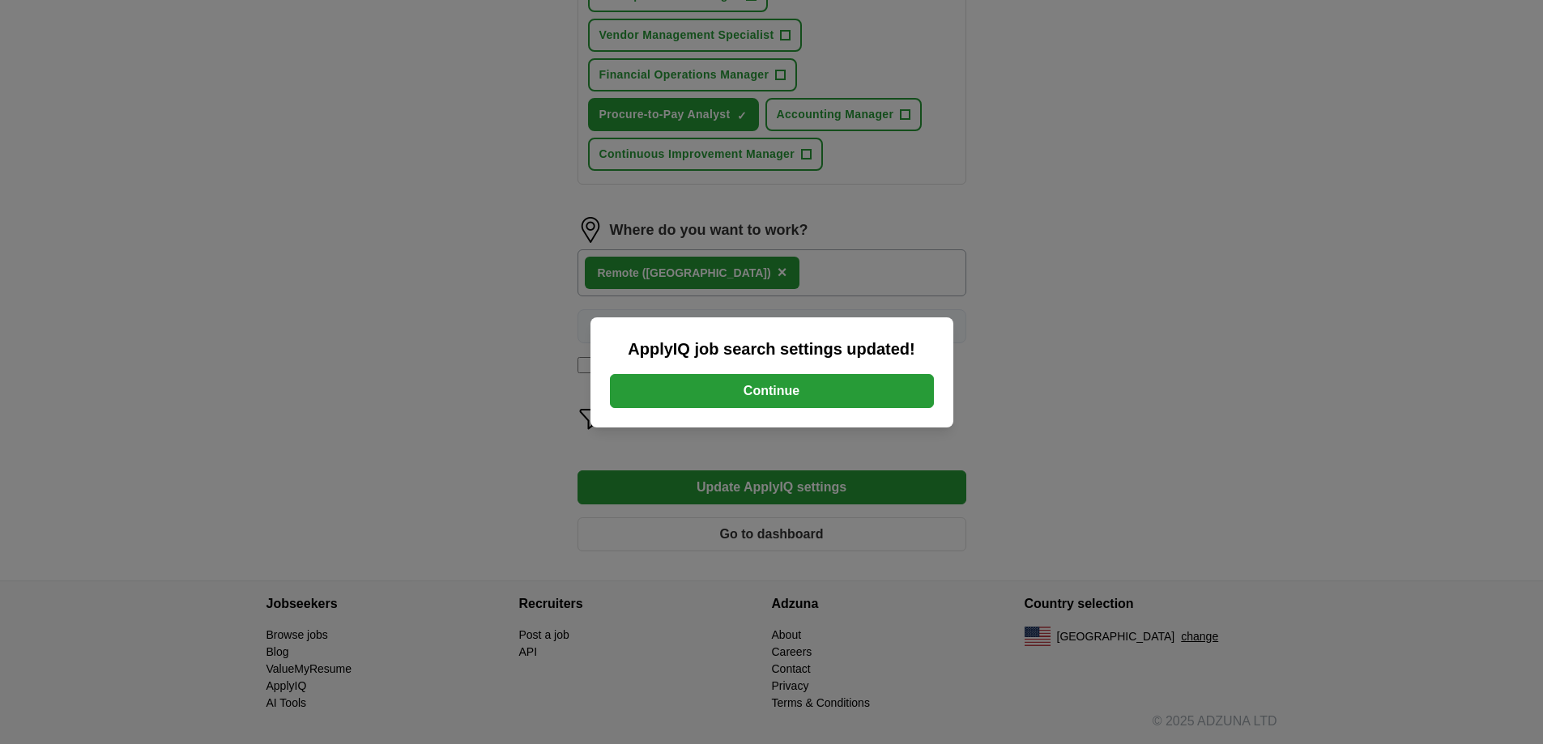
click at [749, 391] on button "Continue" at bounding box center [772, 391] width 324 height 34
